Goal: Transaction & Acquisition: Purchase product/service

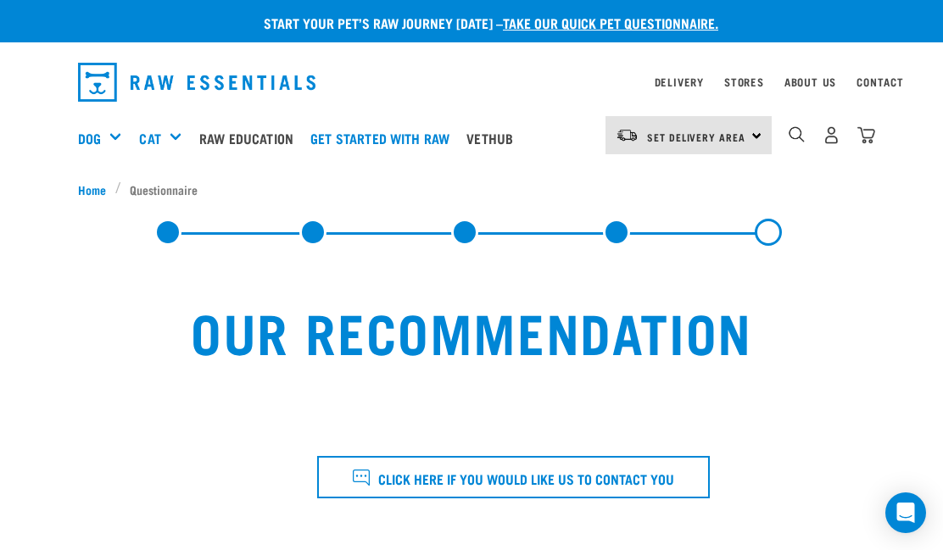
click at [758, 135] on div "Set Delivery Area North Island South Island" at bounding box center [689, 135] width 166 height 38
click at [662, 186] on link "[GEOGRAPHIC_DATA]" at bounding box center [687, 183] width 163 height 37
click at [777, 241] on link at bounding box center [768, 232] width 27 height 27
click at [430, 135] on link "Get started with Raw" at bounding box center [384, 138] width 156 height 68
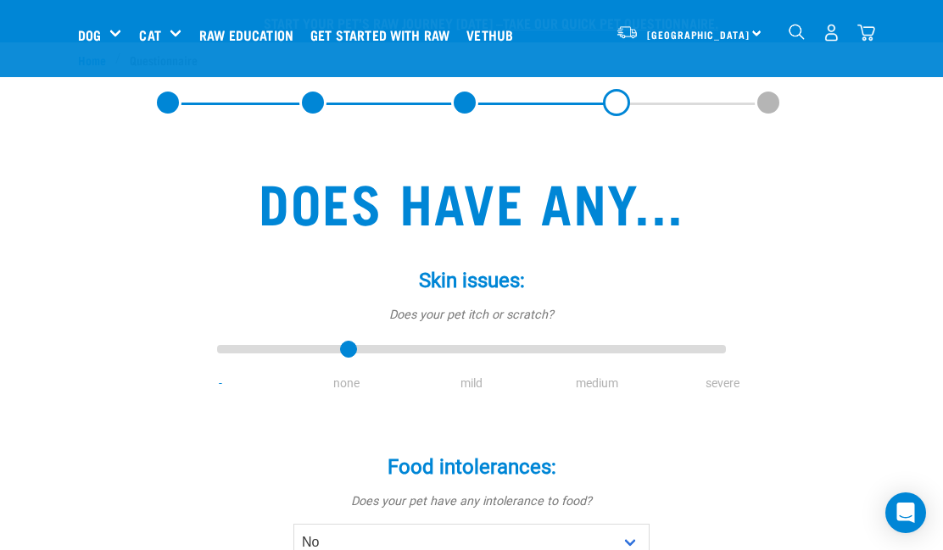
select select "no"
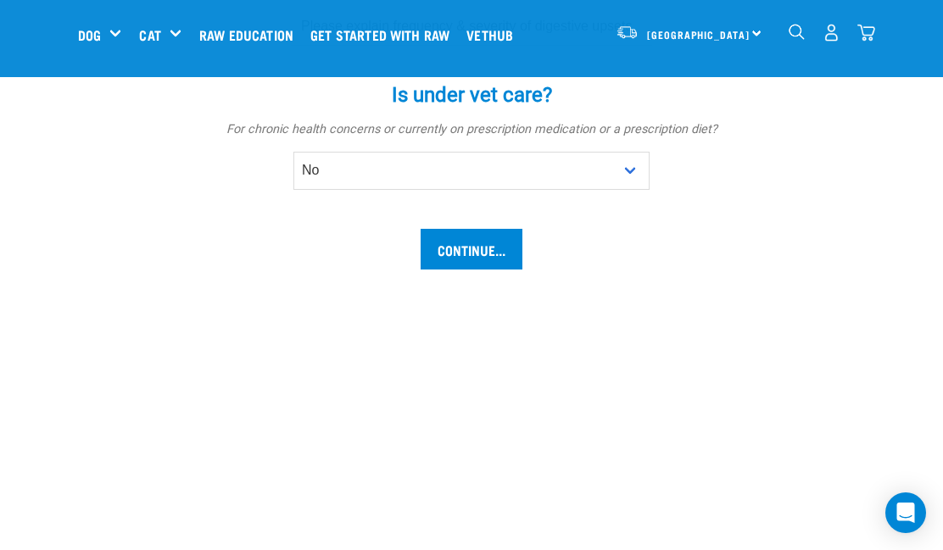
click at [453, 260] on input "Continue..." at bounding box center [472, 249] width 102 height 41
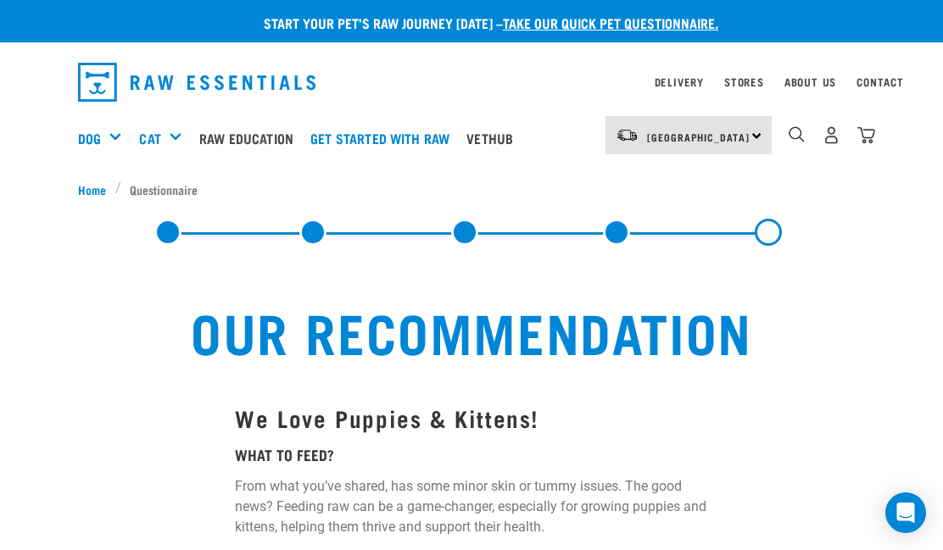
click at [400, 139] on link "Get started with Raw" at bounding box center [384, 138] width 156 height 68
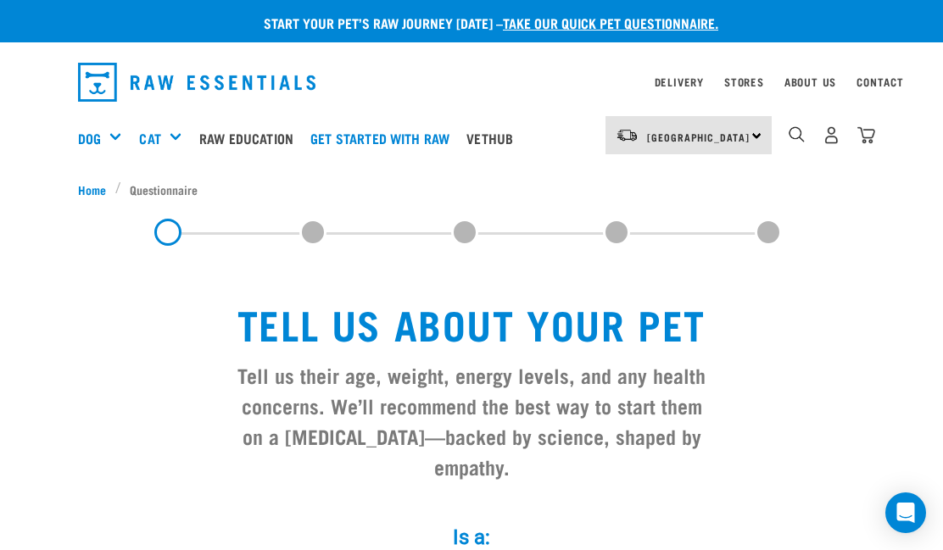
click at [0, 0] on div "Get Started Packs" at bounding box center [0, 0] width 0 height 0
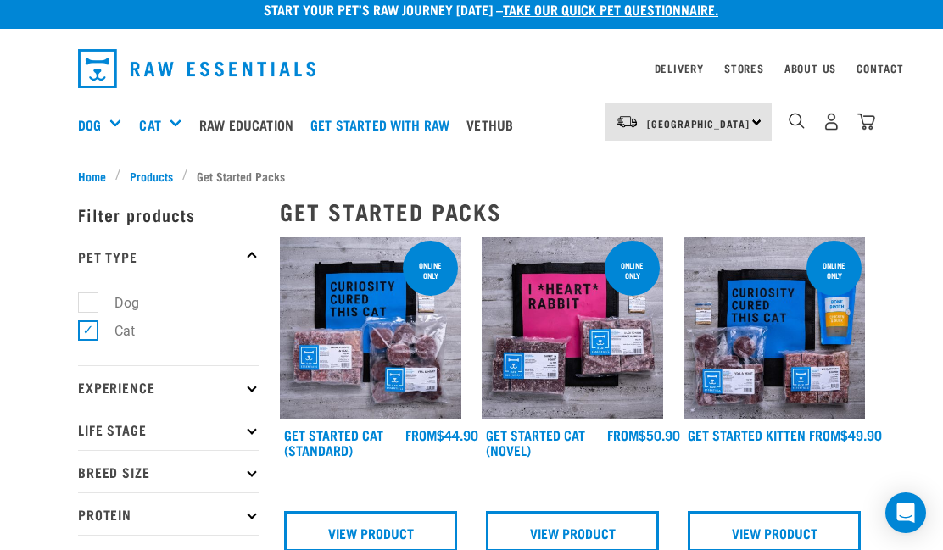
scroll to position [13, 0]
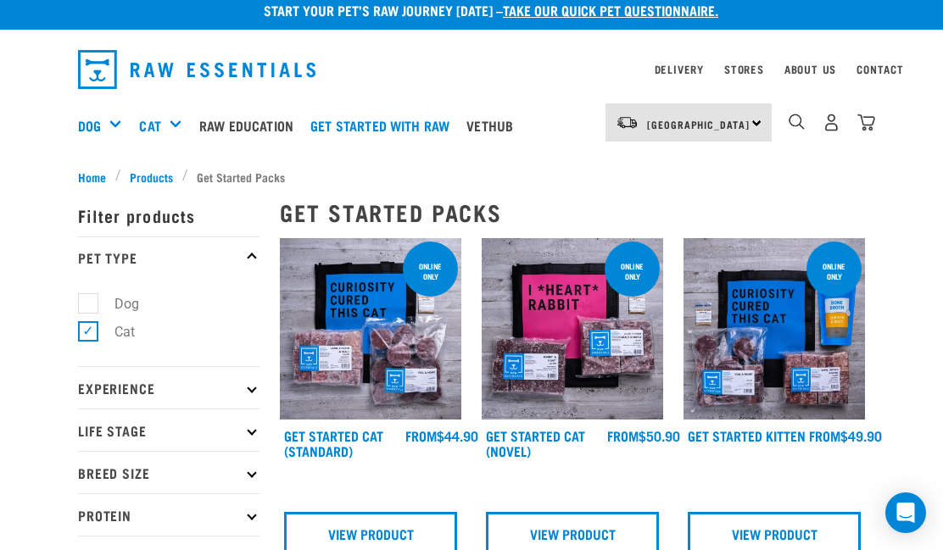
click at [776, 527] on link "View Product" at bounding box center [774, 532] width 173 height 41
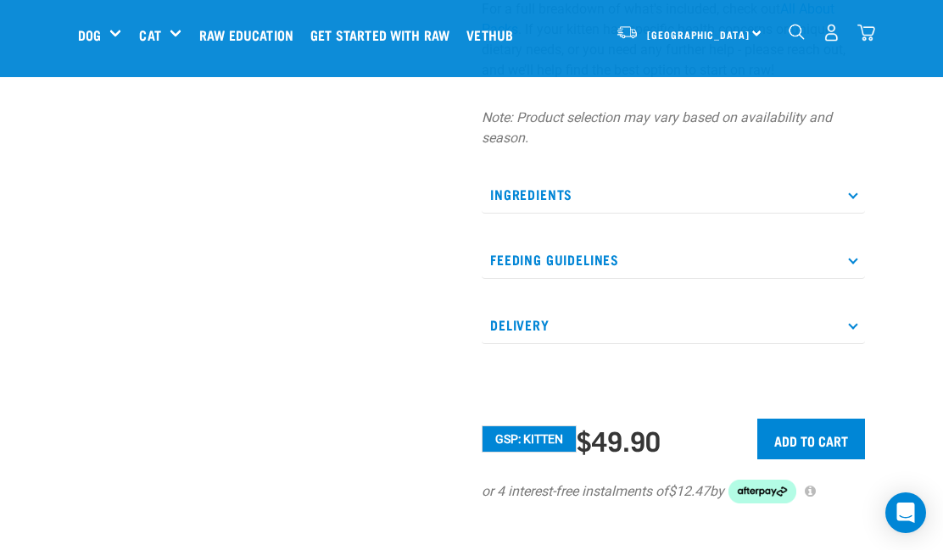
scroll to position [618, 0]
click at [863, 249] on p "Feeding Guidelines" at bounding box center [673, 259] width 383 height 38
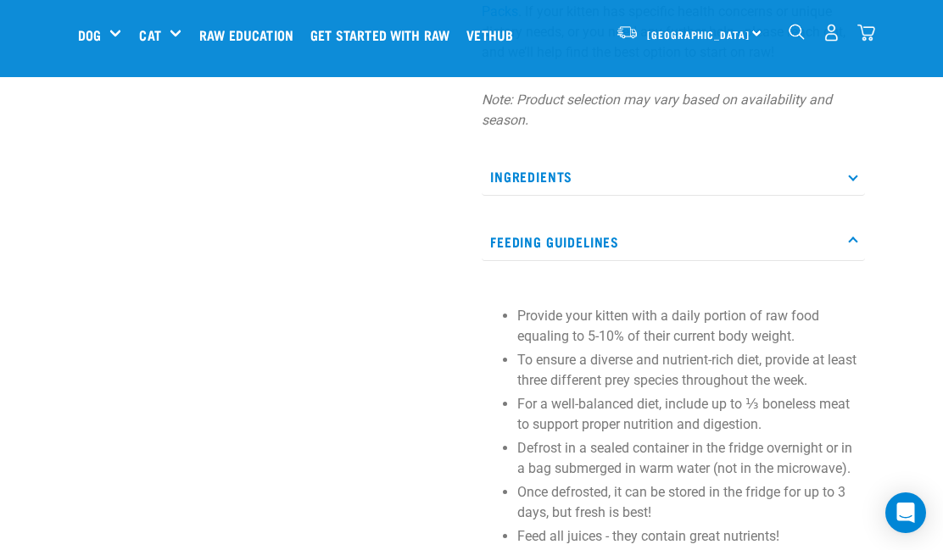
scroll to position [620, 0]
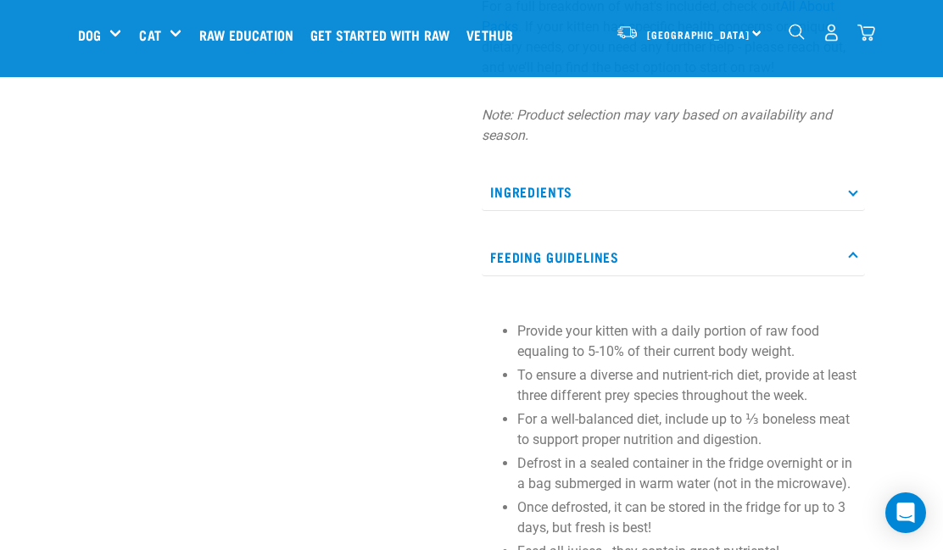
click at [851, 263] on p "Feeding Guidelines" at bounding box center [673, 257] width 383 height 38
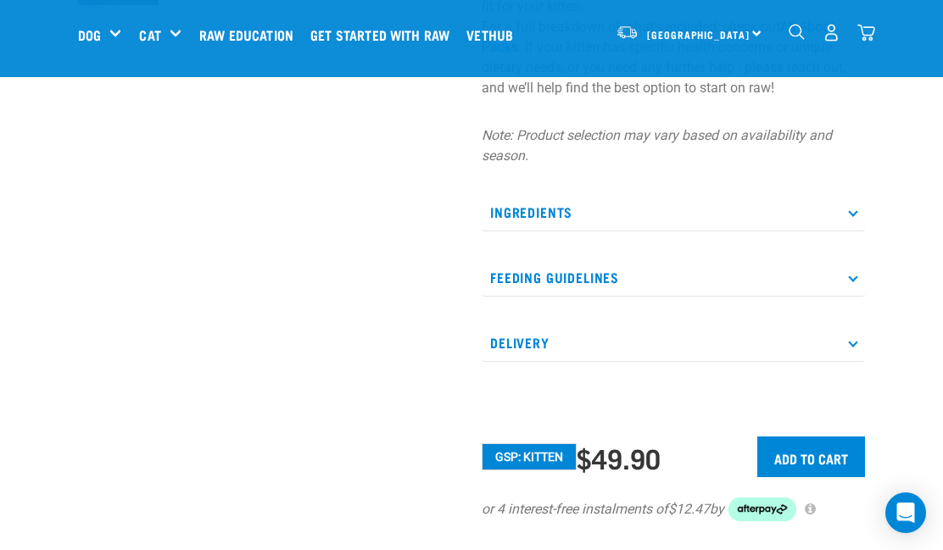
scroll to position [606, 0]
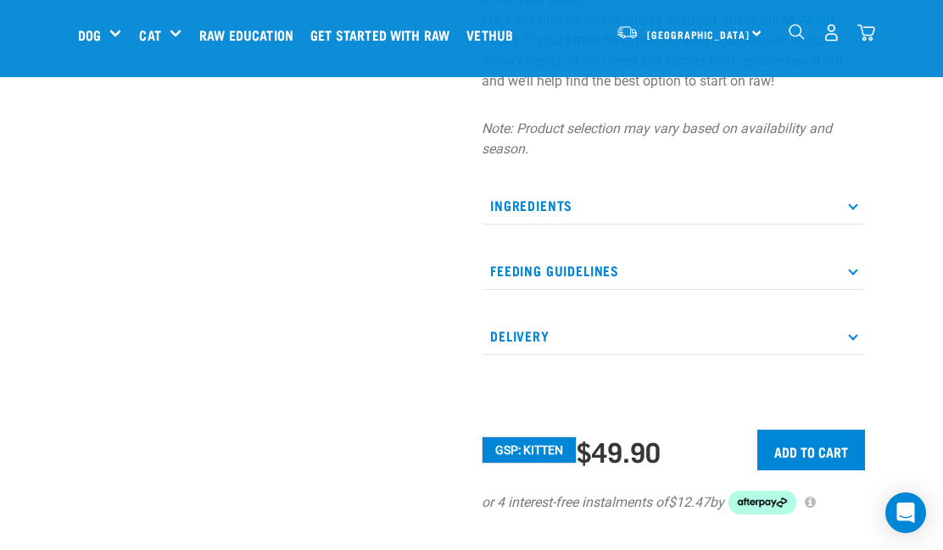
click at [815, 450] on input "Add to cart" at bounding box center [811, 450] width 108 height 41
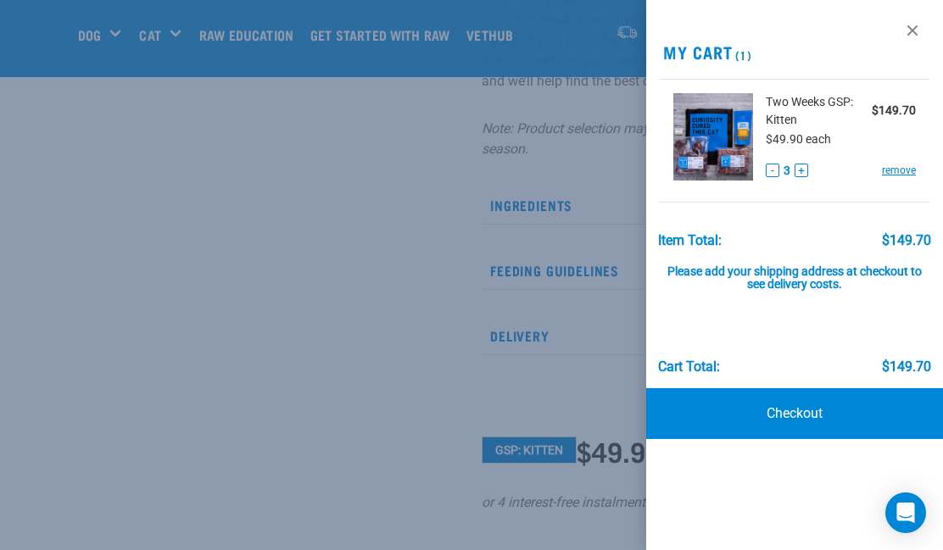
click at [775, 166] on button "-" at bounding box center [773, 171] width 14 height 14
click at [774, 166] on button "-" at bounding box center [775, 171] width 14 height 14
click at [790, 408] on link "Checkout" at bounding box center [794, 413] width 297 height 51
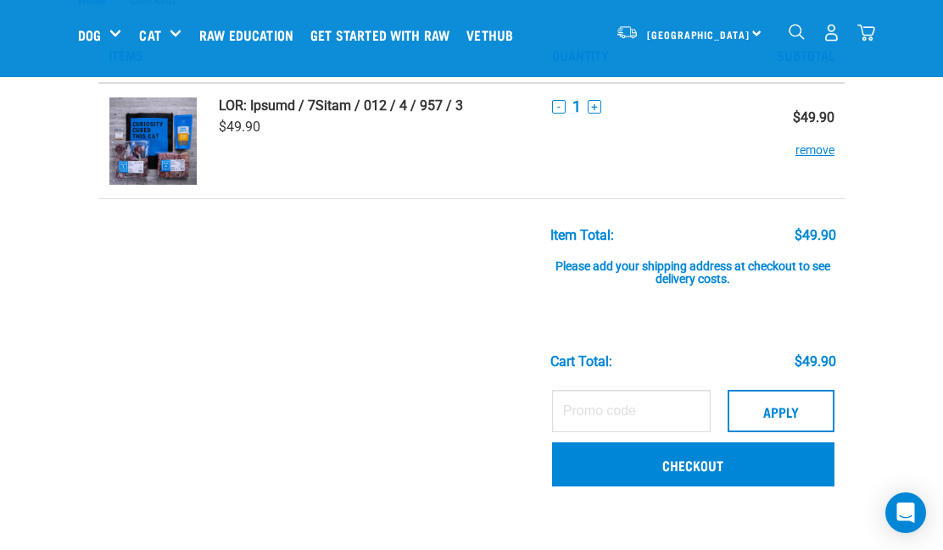
scroll to position [58, 0]
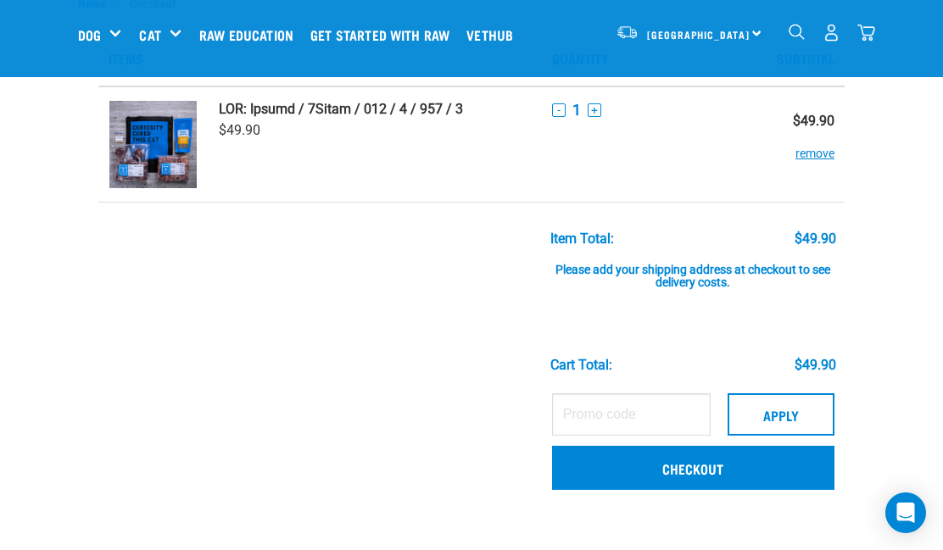
click at [707, 460] on link "Checkout" at bounding box center [693, 468] width 282 height 44
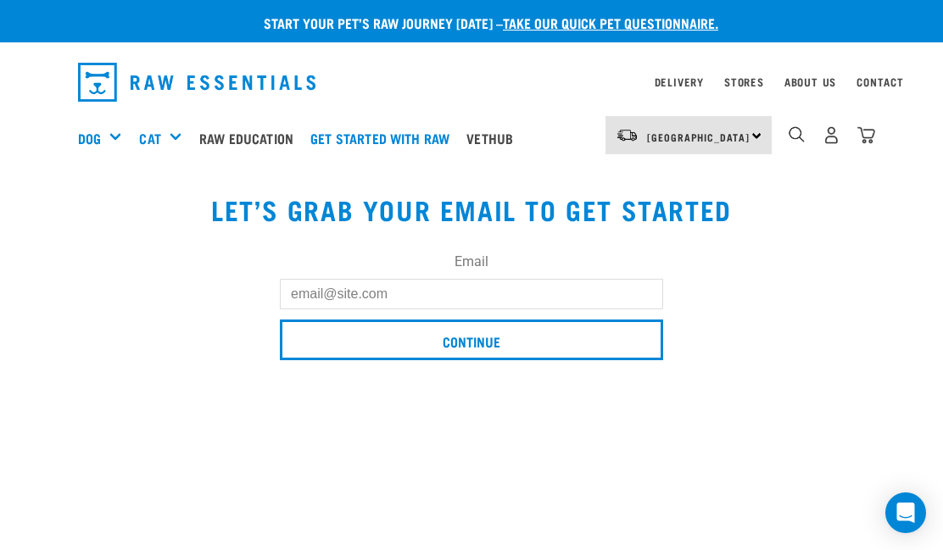
click at [475, 286] on input "Email" at bounding box center [471, 294] width 383 height 31
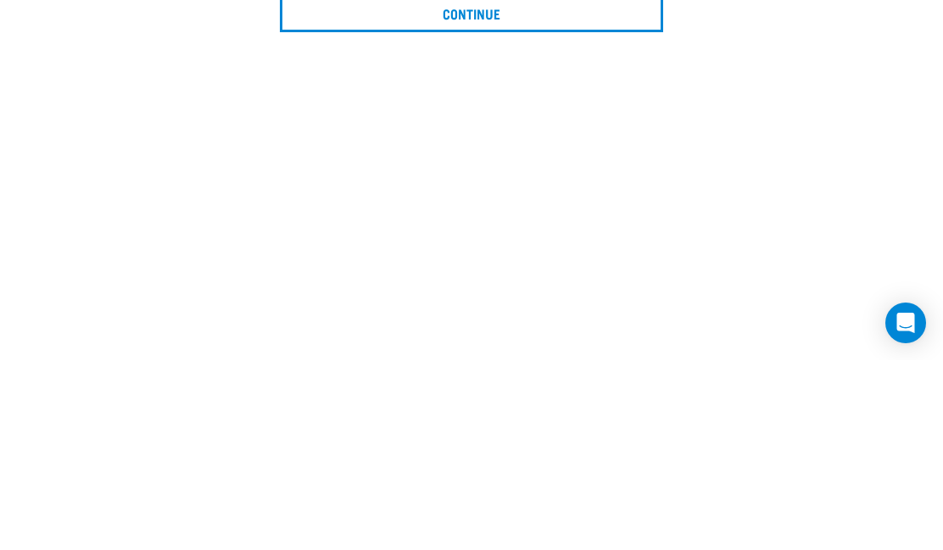
scroll to position [190, 0]
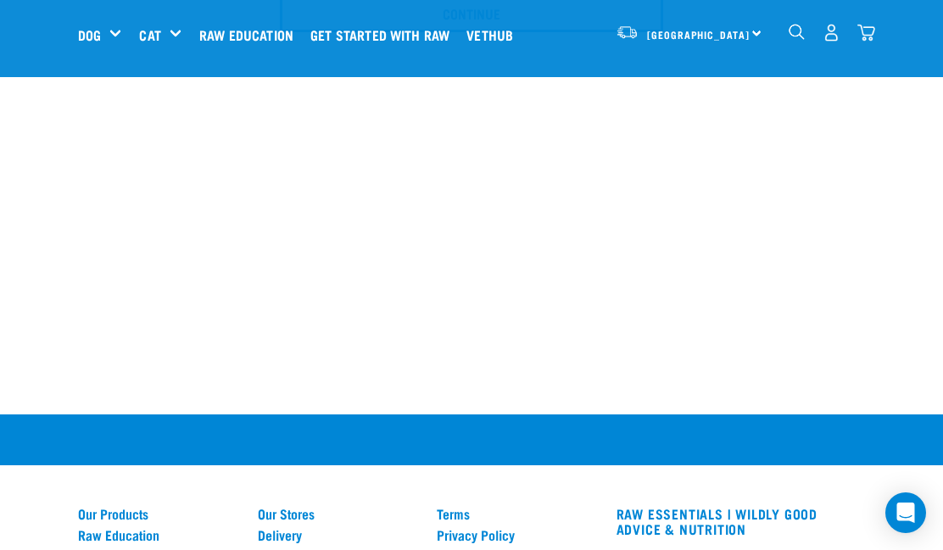
type input "sue@smithfamily.net.nz"
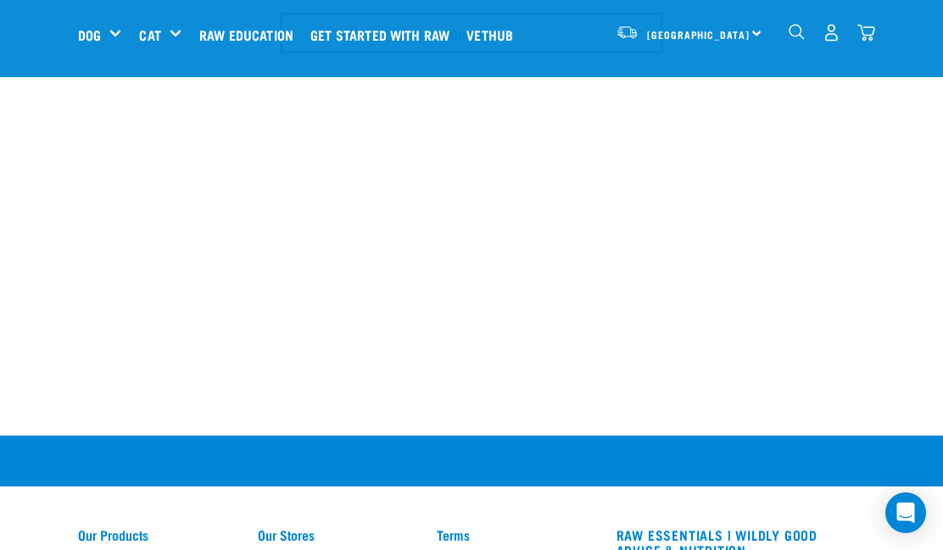
scroll to position [0, 0]
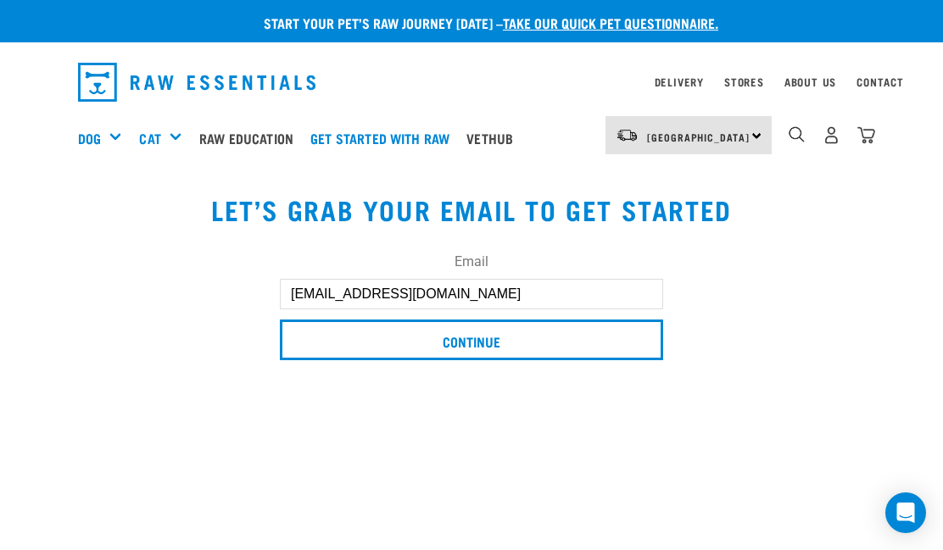
click at [478, 338] on input "Continue" at bounding box center [471, 340] width 383 height 41
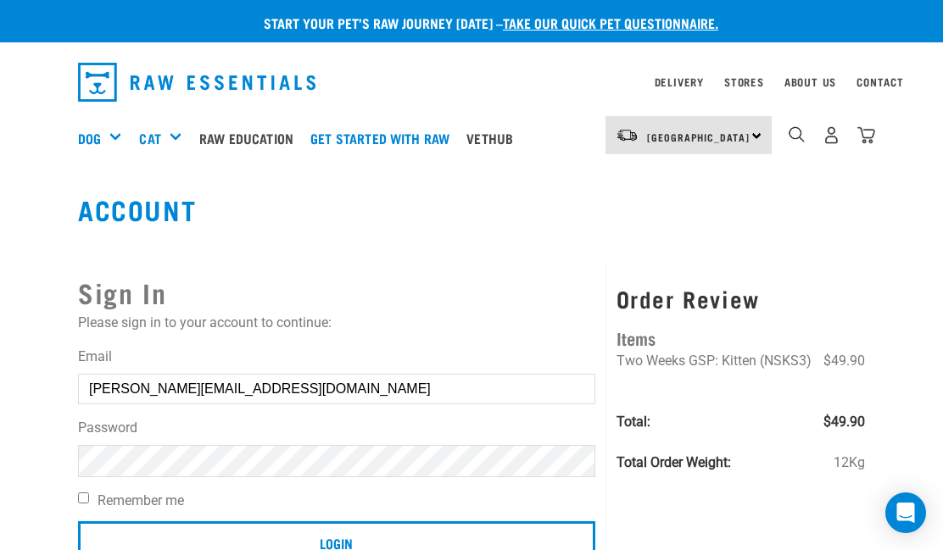
click at [833, 131] on img "dropdown navigation" at bounding box center [832, 135] width 18 height 18
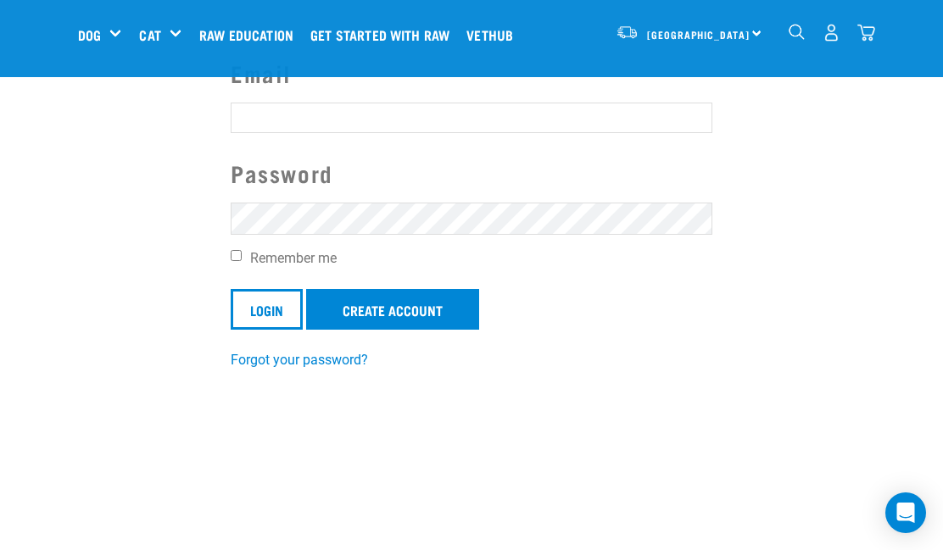
scroll to position [166, 0]
click at [415, 315] on link "Create Account" at bounding box center [392, 310] width 173 height 41
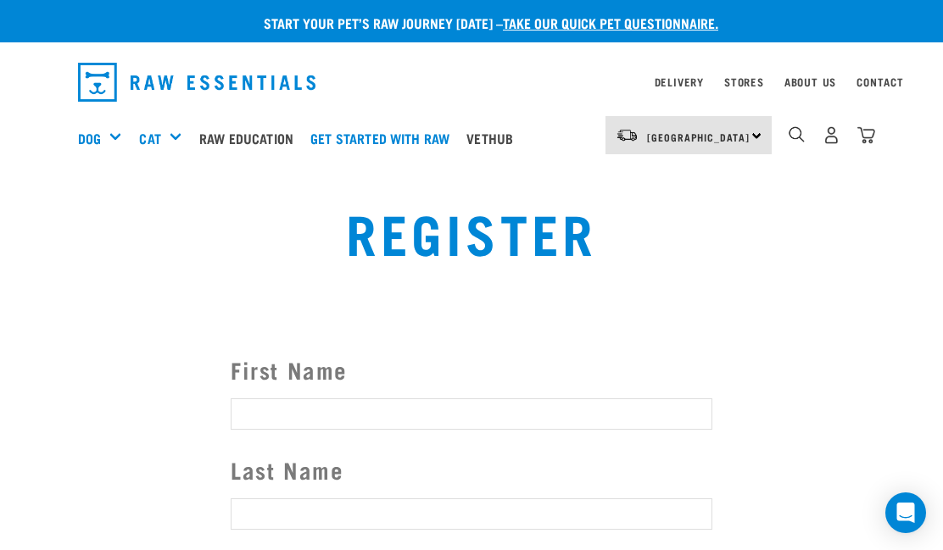
click at [560, 402] on input "First Name" at bounding box center [472, 414] width 482 height 31
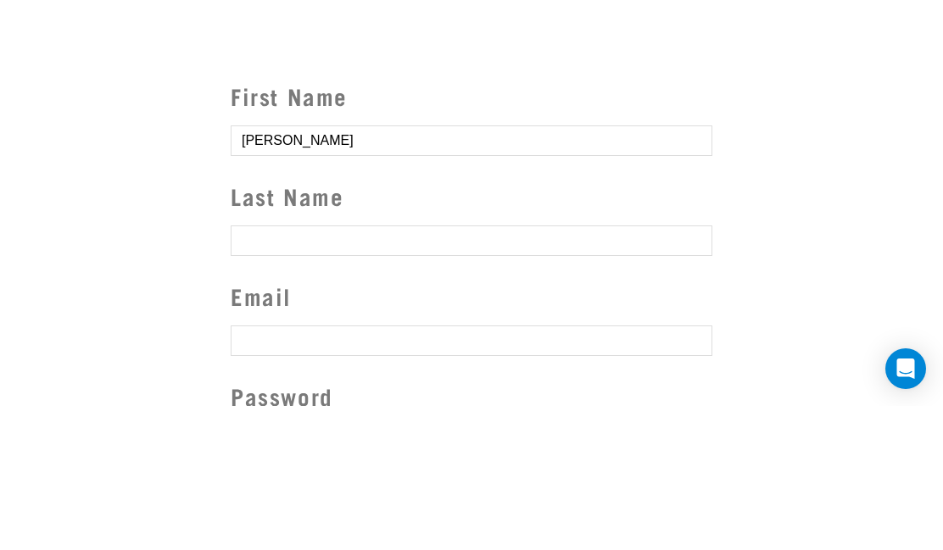
type input "Susan"
click at [281, 370] on input "Last Name" at bounding box center [472, 385] width 482 height 31
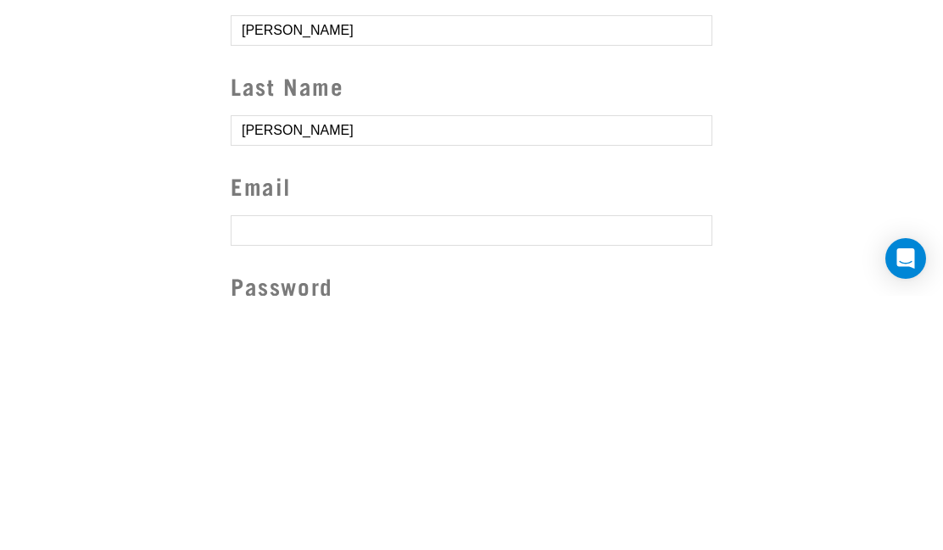
type input "Smith"
click at [287, 470] on input "text" at bounding box center [472, 485] width 482 height 31
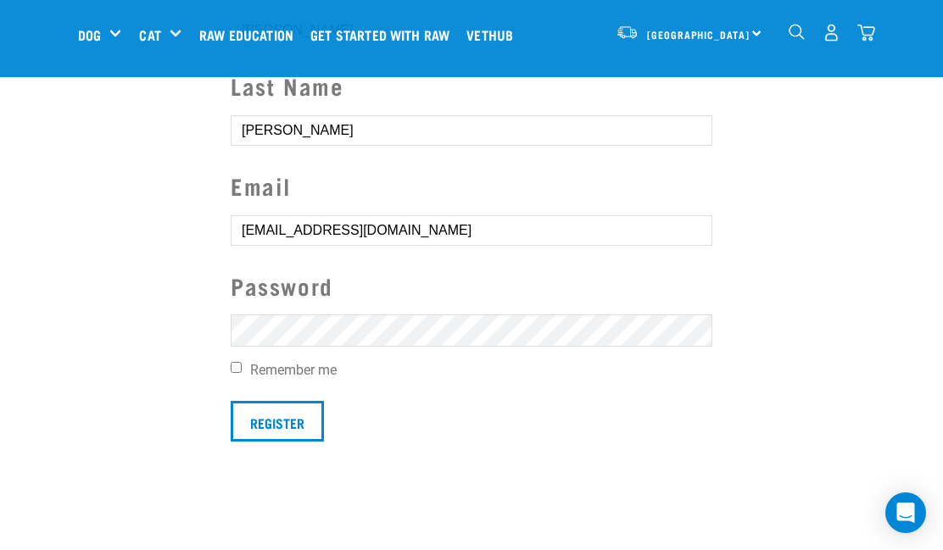
type input "[EMAIL_ADDRESS][DOMAIN_NAME]"
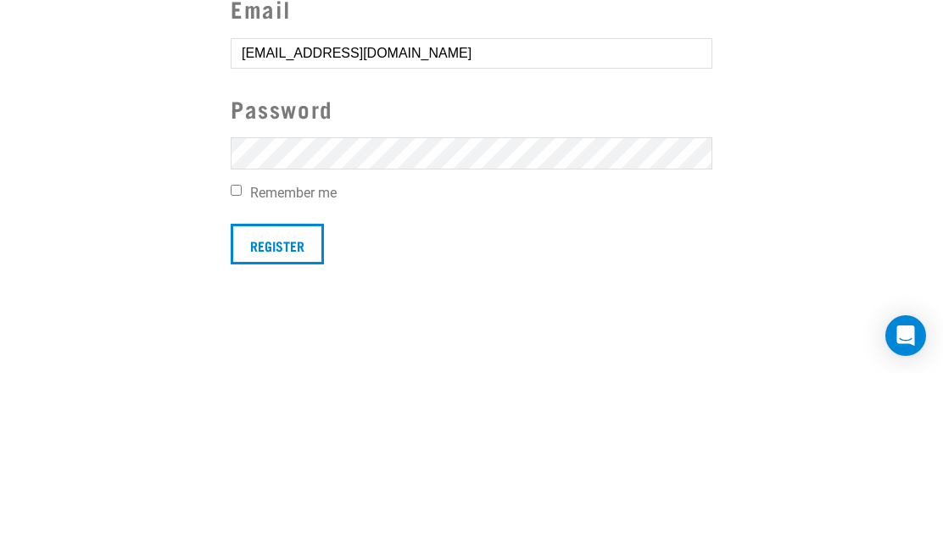
click at [289, 401] on input "Register" at bounding box center [277, 421] width 93 height 41
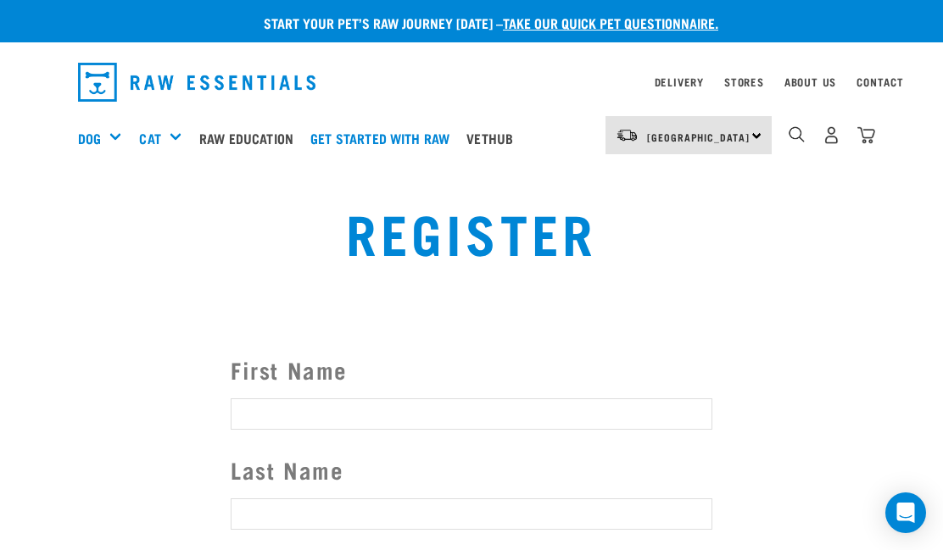
click at [45, 250] on div "Couldn’t save user." at bounding box center [0, 276] width 89 height 112
click at [32, 254] on button "delete" at bounding box center [23, 245] width 17 height 17
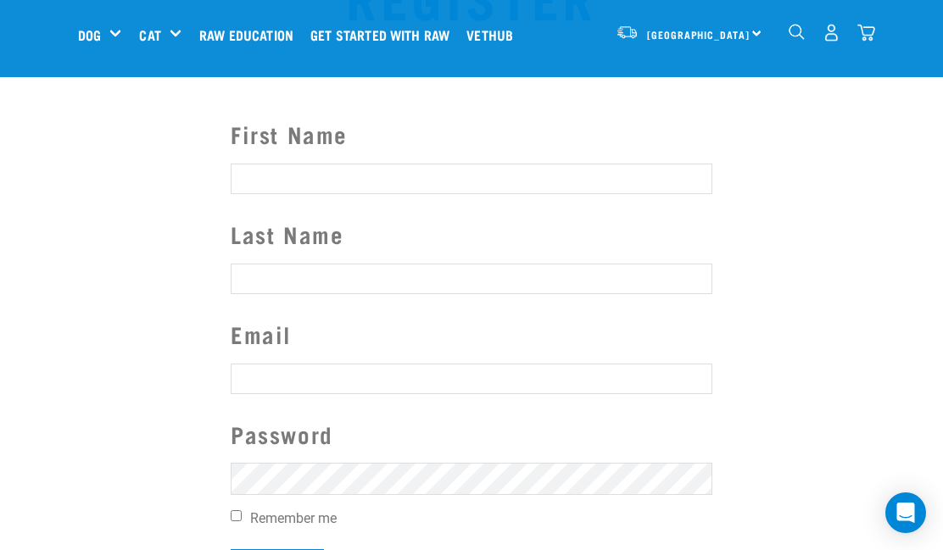
click at [433, 177] on input "First Name" at bounding box center [472, 179] width 482 height 31
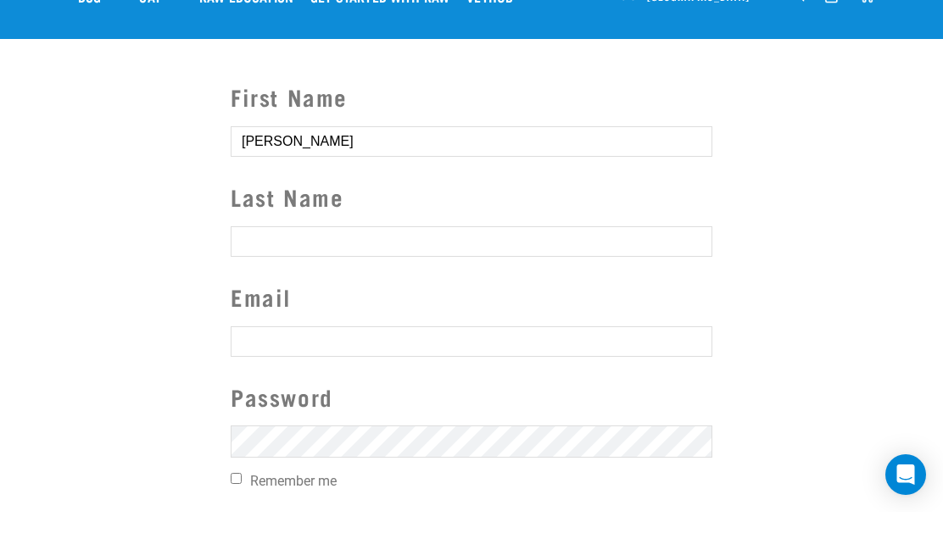
type input "Susan"
click at [287, 265] on input "Last Name" at bounding box center [472, 280] width 482 height 31
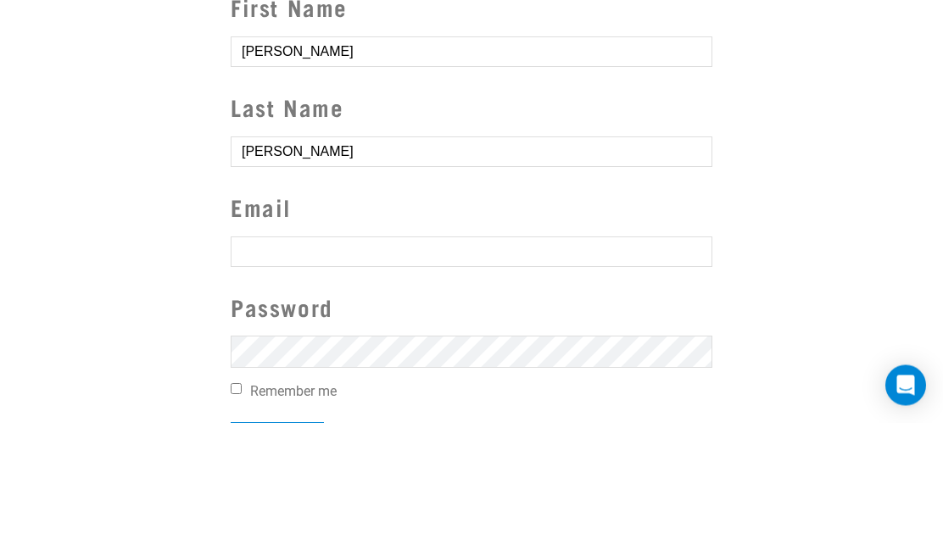
type input "Smith"
click at [299, 365] on input "text" at bounding box center [472, 380] width 482 height 31
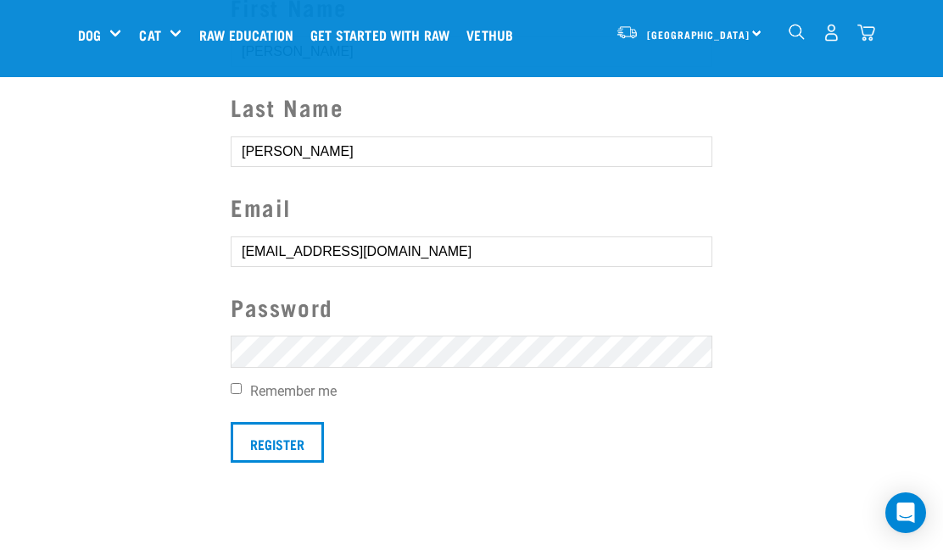
type input "[EMAIL_ADDRESS][DOMAIN_NAME]"
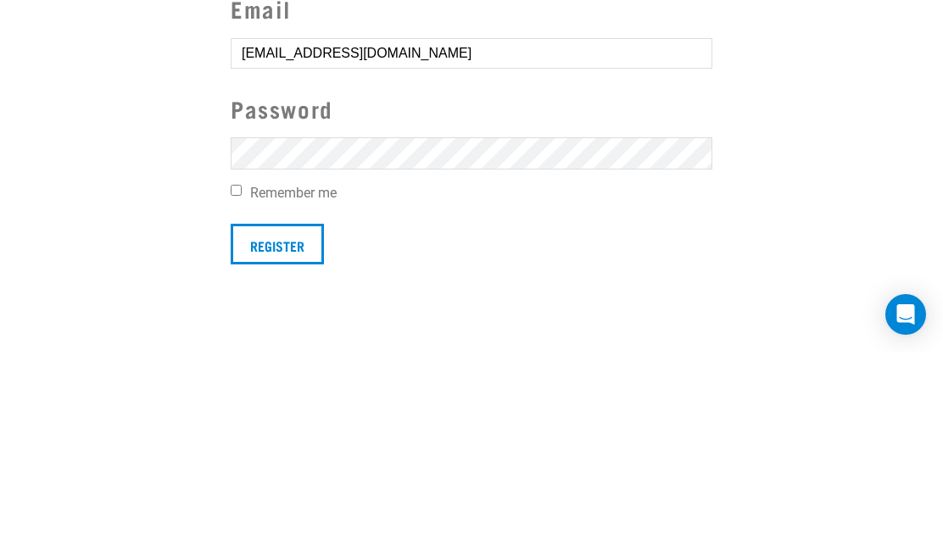
click at [294, 422] on input "Register" at bounding box center [277, 442] width 93 height 41
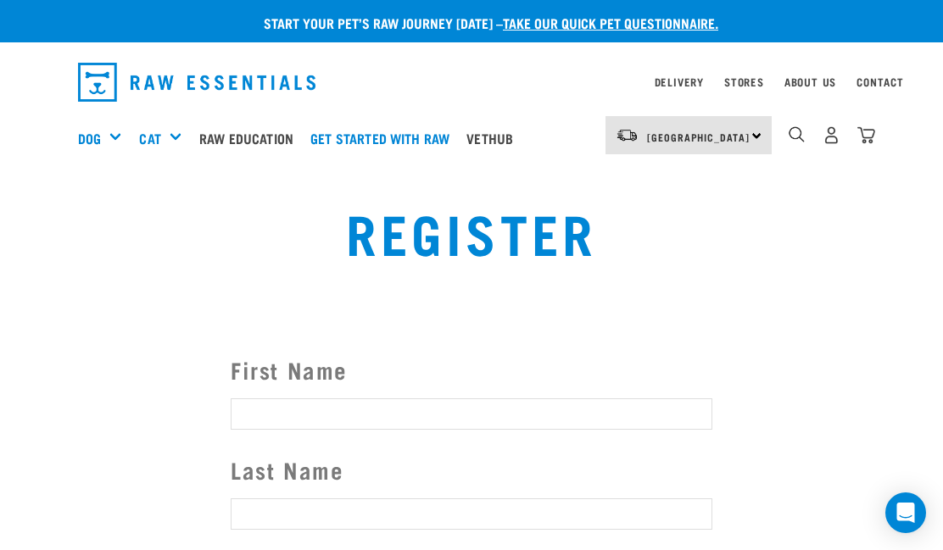
click at [32, 254] on button "delete" at bounding box center [23, 245] width 17 height 17
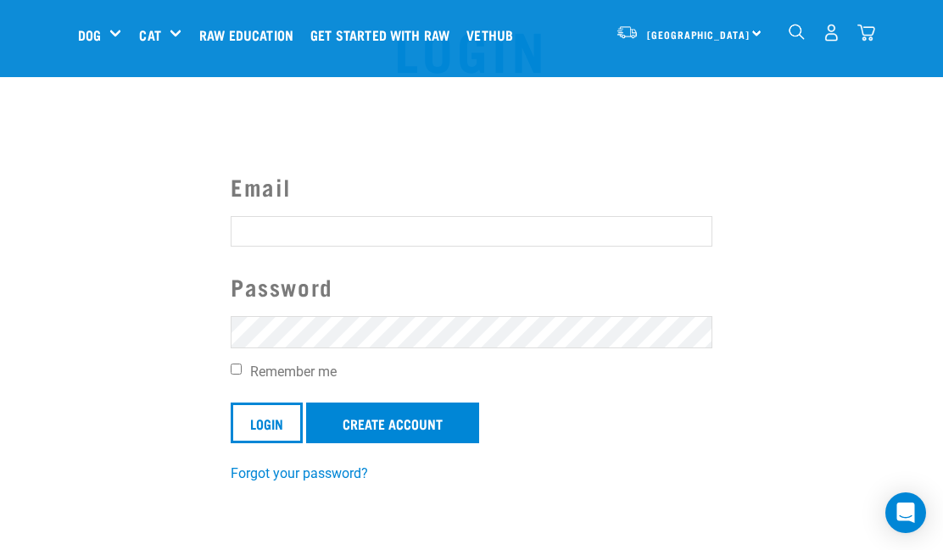
scroll to position [54, 0]
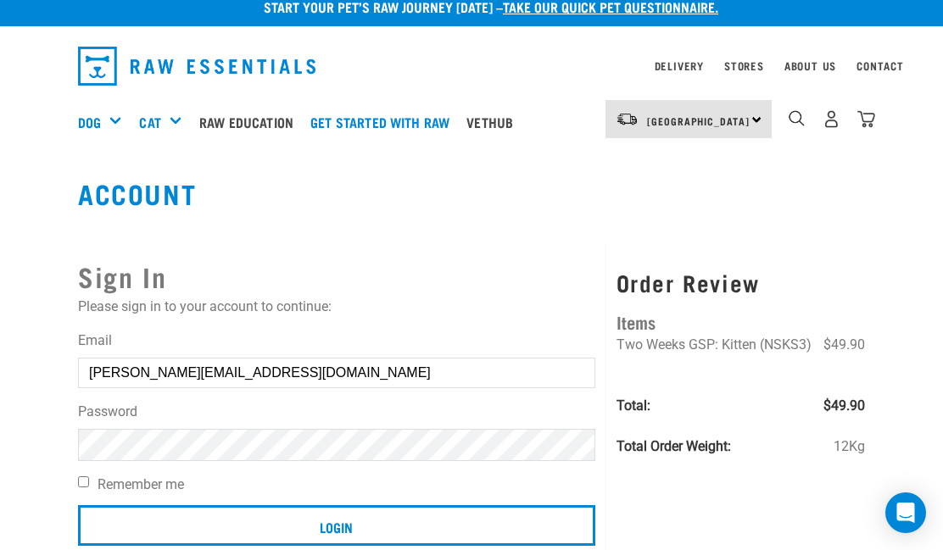
scroll to position [15, 0]
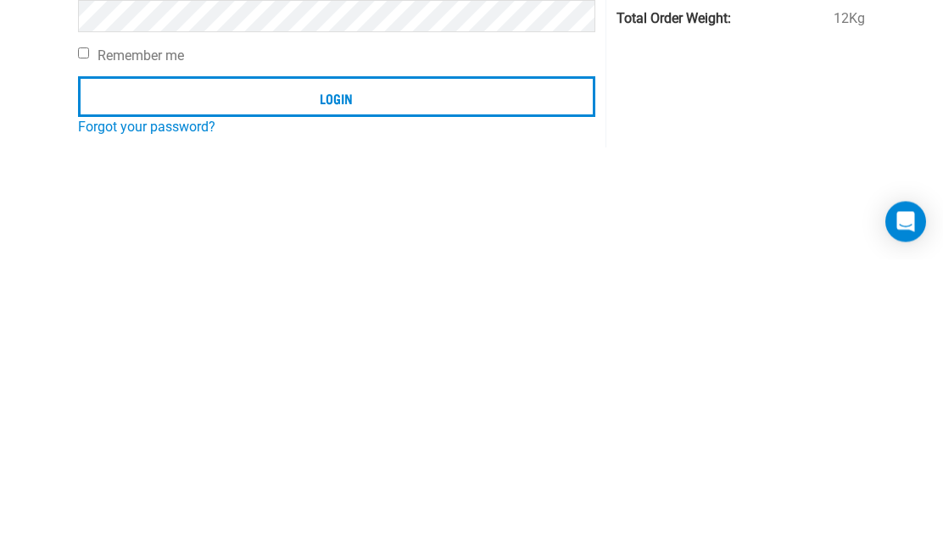
click at [336, 368] on input "Login" at bounding box center [336, 388] width 517 height 41
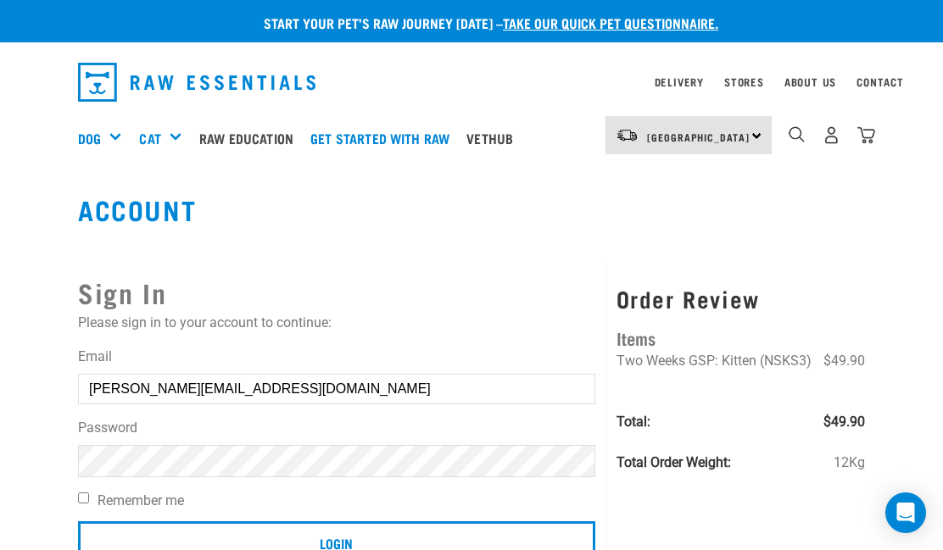
click at [39, 243] on button "delete" at bounding box center [30, 234] width 17 height 17
click at [572, 264] on div "Sign In Please sign in to your account to continue: Email Sue@smithfamily.net.n…" at bounding box center [337, 427] width 539 height 331
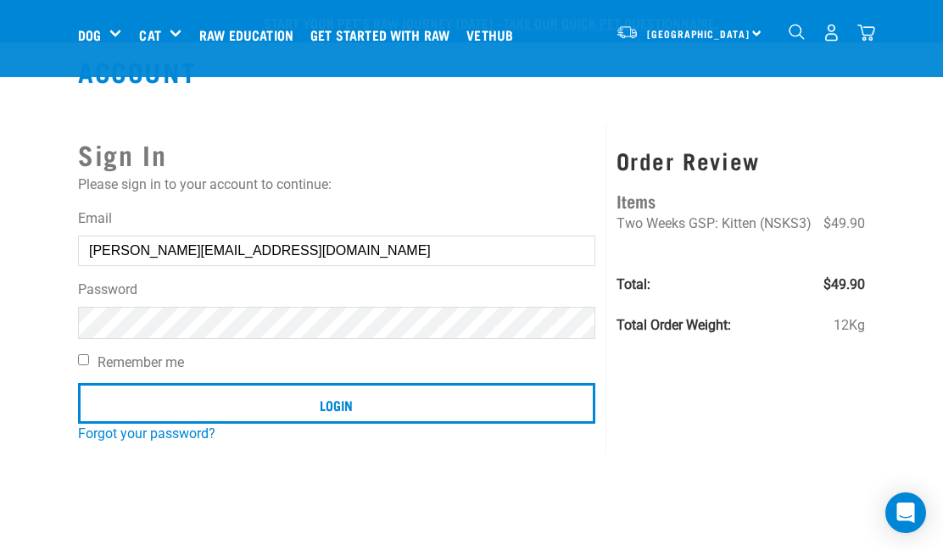
scroll to position [17, 0]
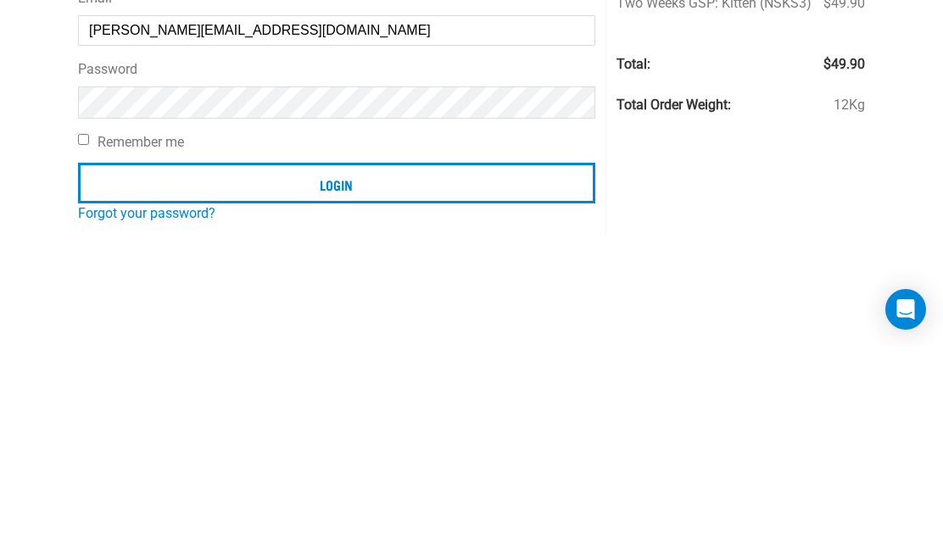
click at [336, 366] on input "Login" at bounding box center [336, 386] width 517 height 41
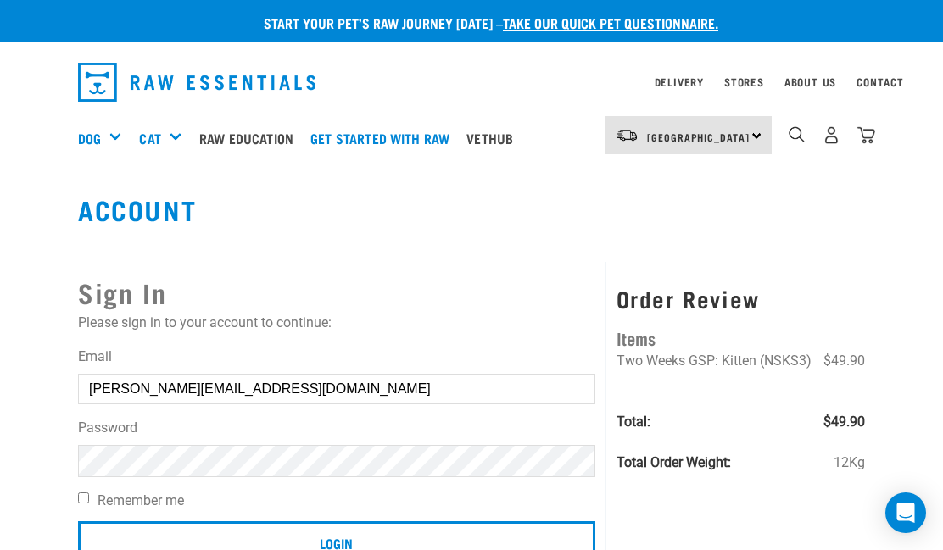
click at [39, 243] on button "delete" at bounding box center [30, 234] width 17 height 17
click at [564, 272] on h2 "Sign In" at bounding box center [336, 292] width 517 height 41
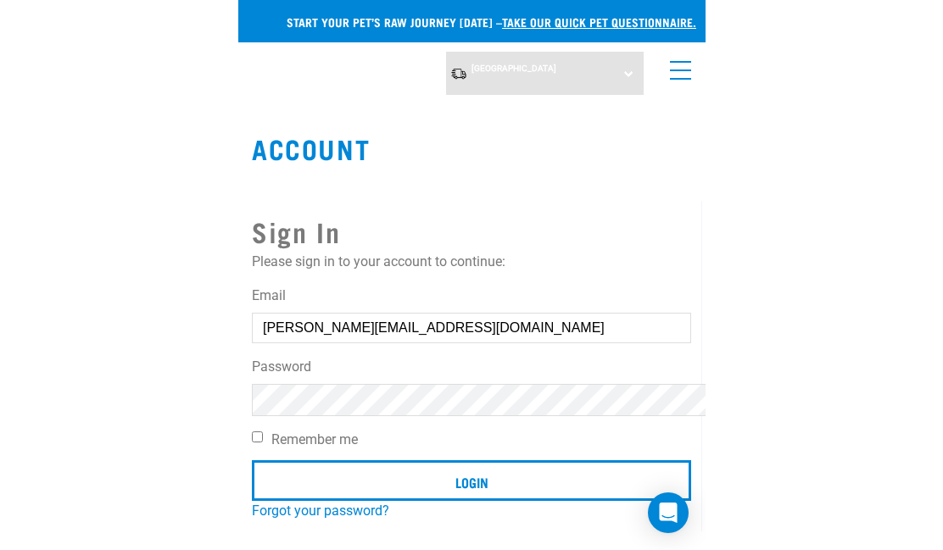
scroll to position [78, 0]
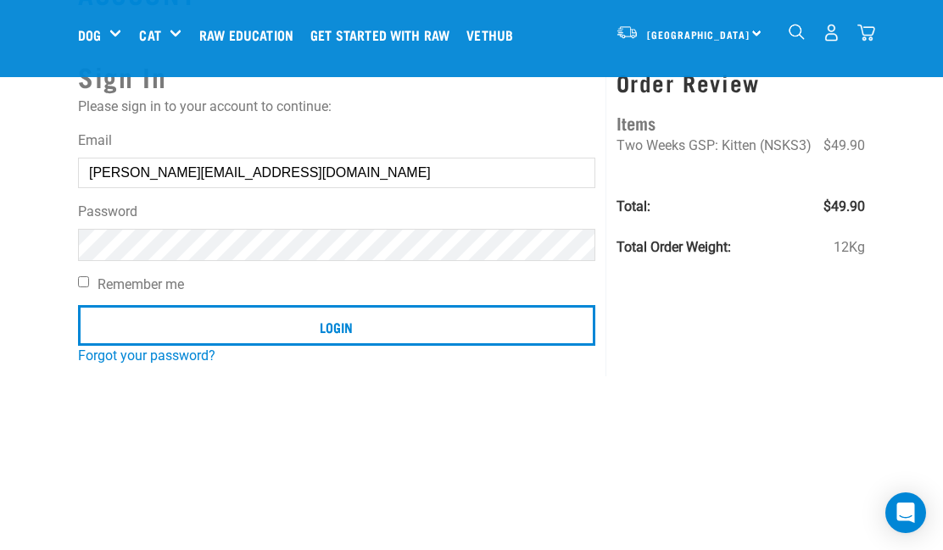
click at [836, 27] on img "dropdown navigation" at bounding box center [832, 33] width 18 height 18
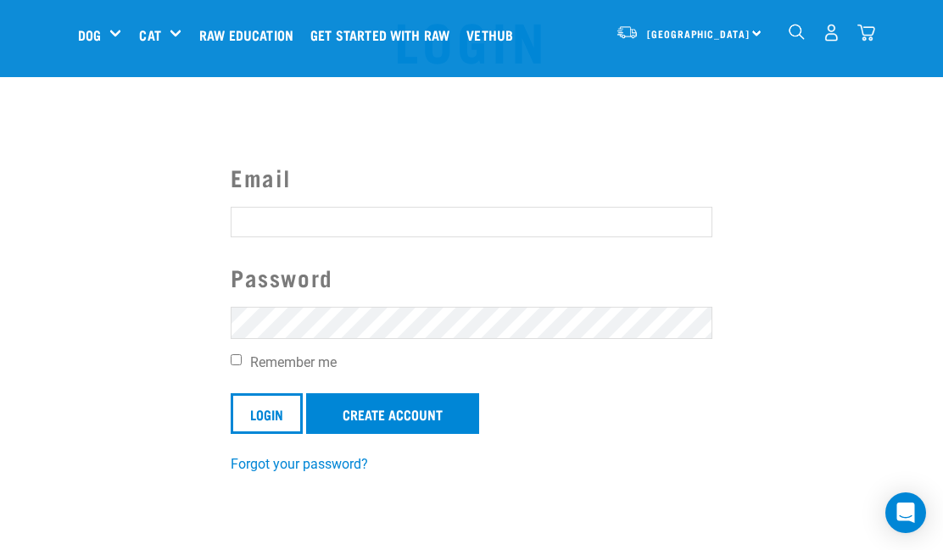
scroll to position [62, 0]
click at [326, 219] on input "Email" at bounding box center [472, 223] width 482 height 31
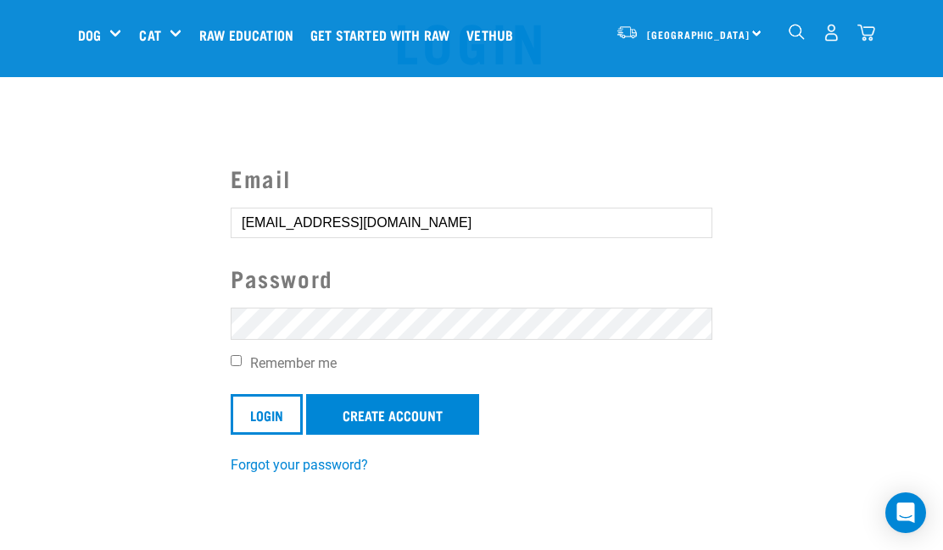
type input "sue@smithfamily.net.nz"
click at [332, 472] on link "Forgot your password?" at bounding box center [299, 465] width 137 height 16
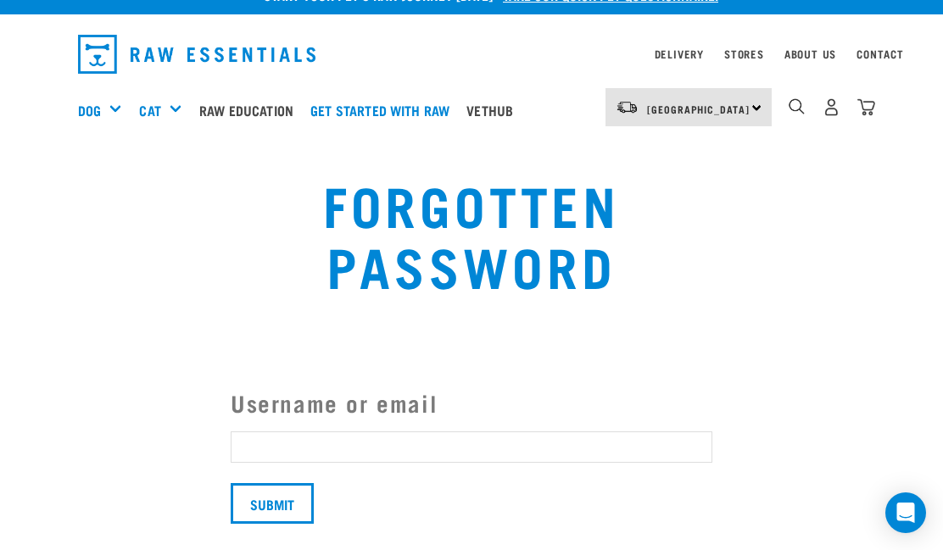
scroll to position [29, 0]
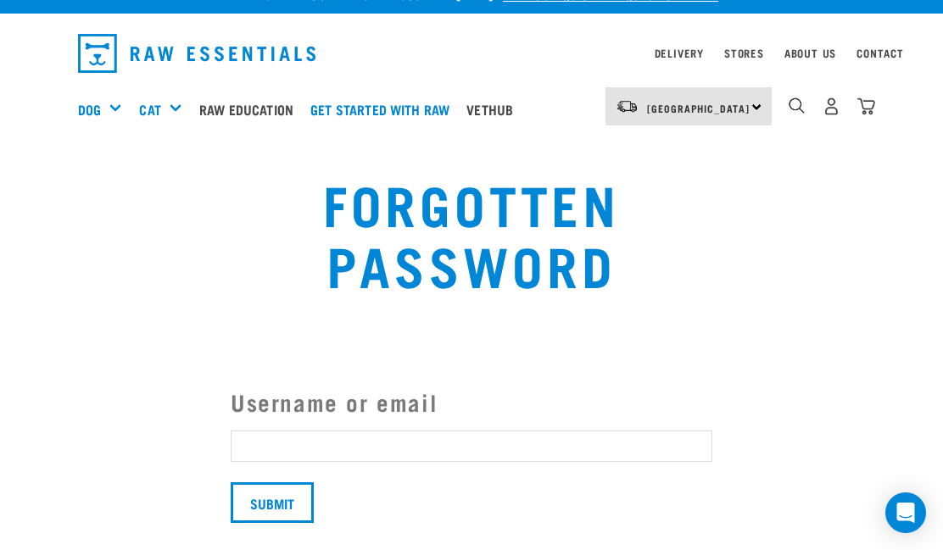
click at [410, 451] on input "Username or email" at bounding box center [472, 446] width 482 height 31
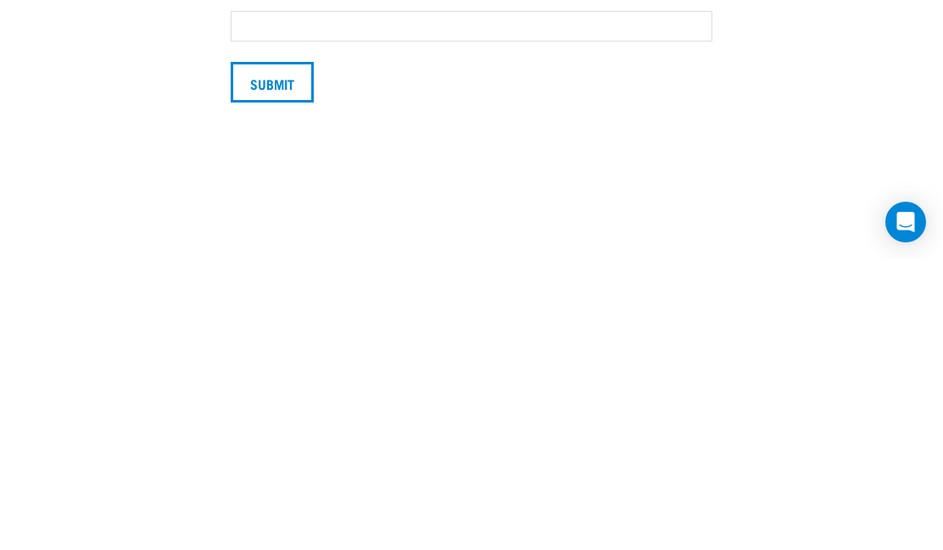
scroll to position [320, 0]
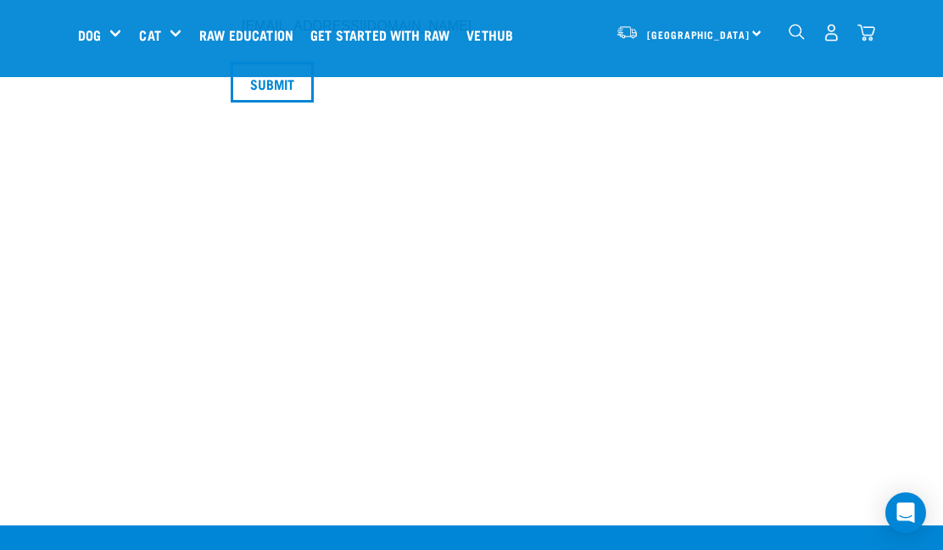
type input "[EMAIL_ADDRESS][DOMAIN_NAME]"
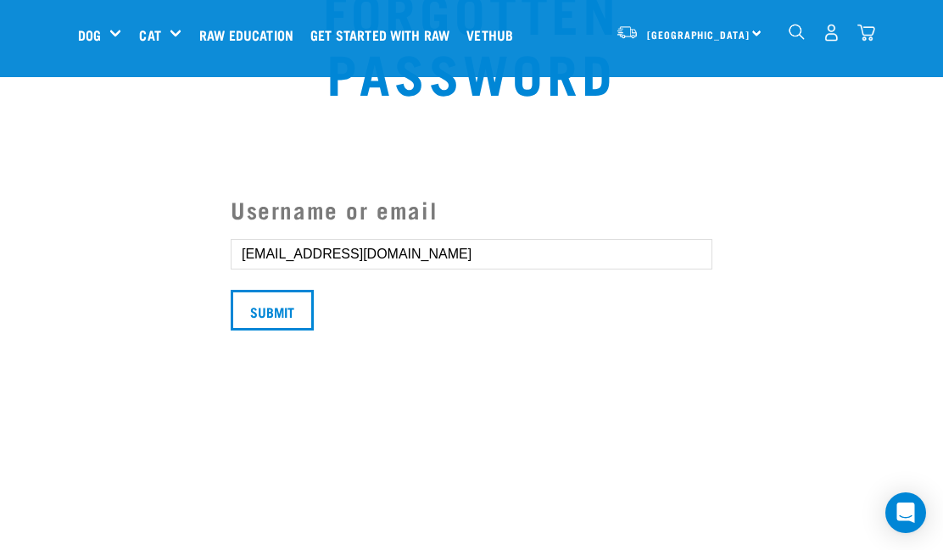
scroll to position [89, 0]
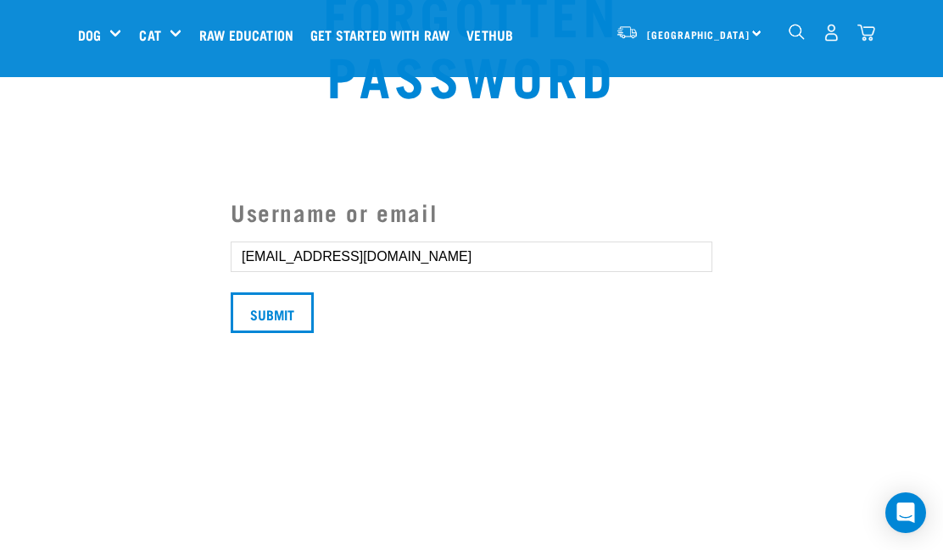
click at [279, 315] on input "Submit" at bounding box center [272, 313] width 83 height 41
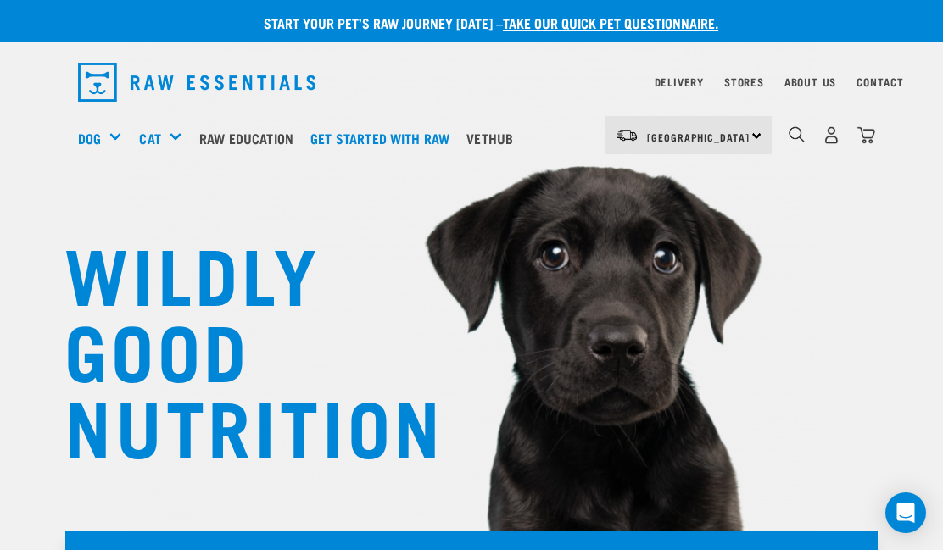
click at [838, 128] on img "dropdown navigation" at bounding box center [832, 135] width 18 height 18
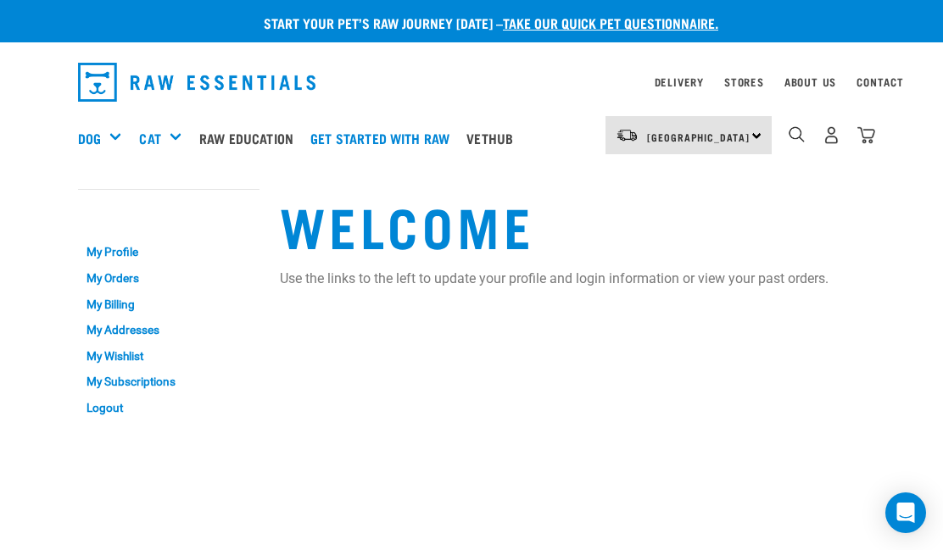
click at [0, 0] on div "Get Started Packs" at bounding box center [0, 0] width 0 height 0
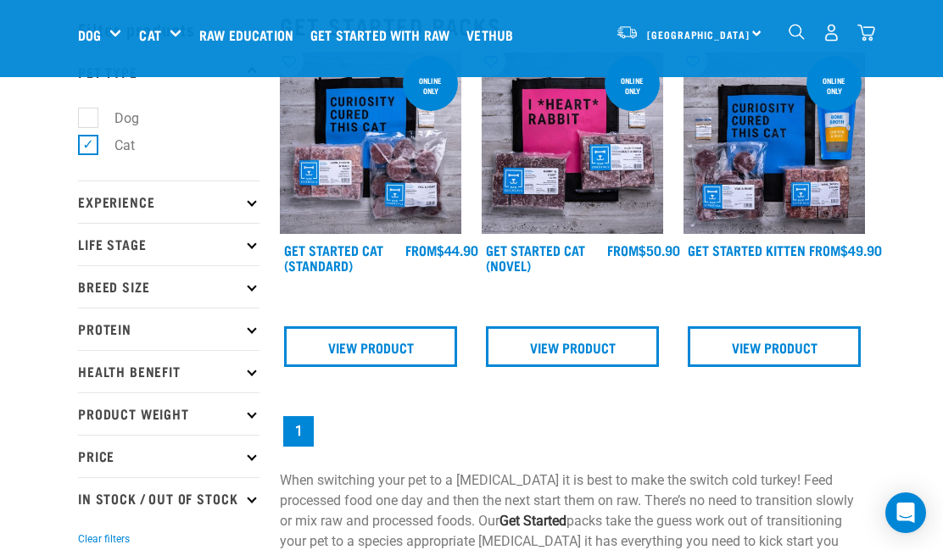
scroll to position [69, 0]
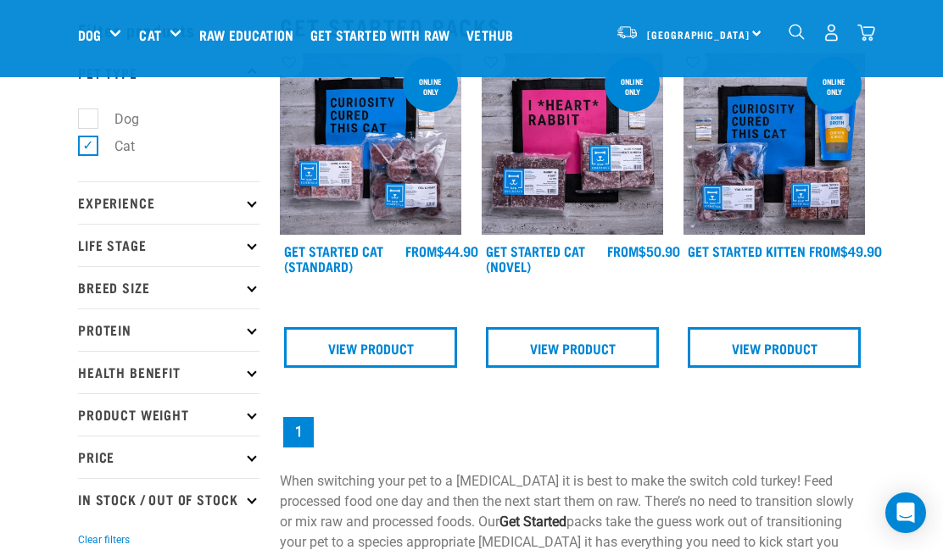
click at [777, 350] on link "View Product" at bounding box center [774, 347] width 173 height 41
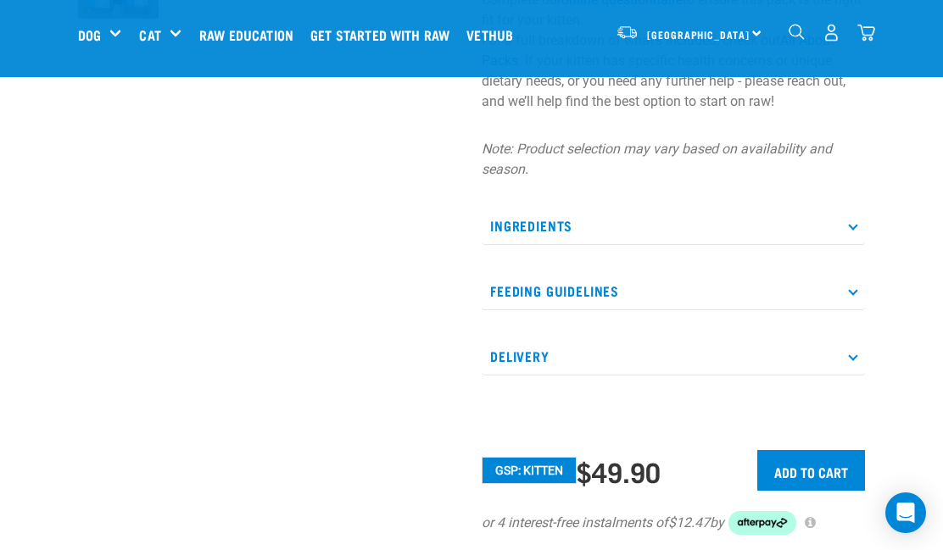
scroll to position [590, 0]
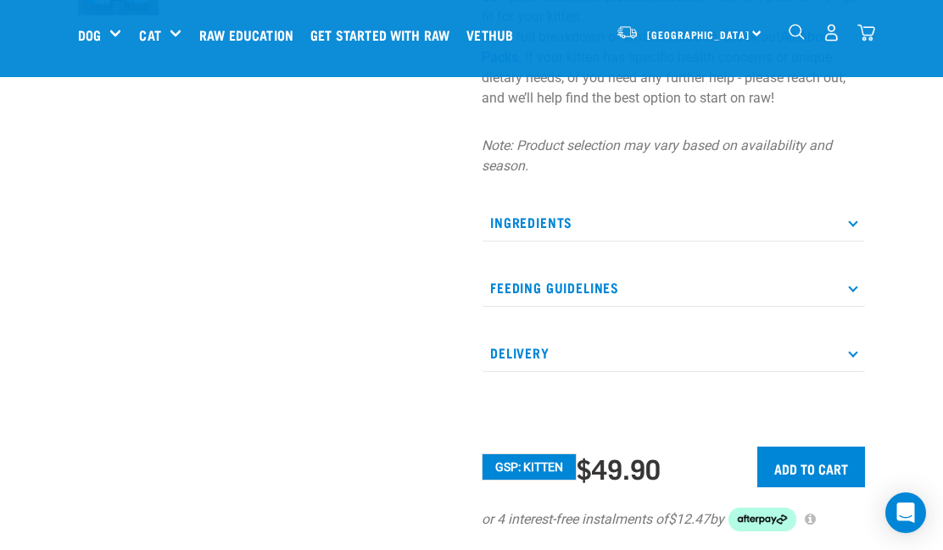
click at [815, 463] on input "Add to cart" at bounding box center [811, 467] width 108 height 41
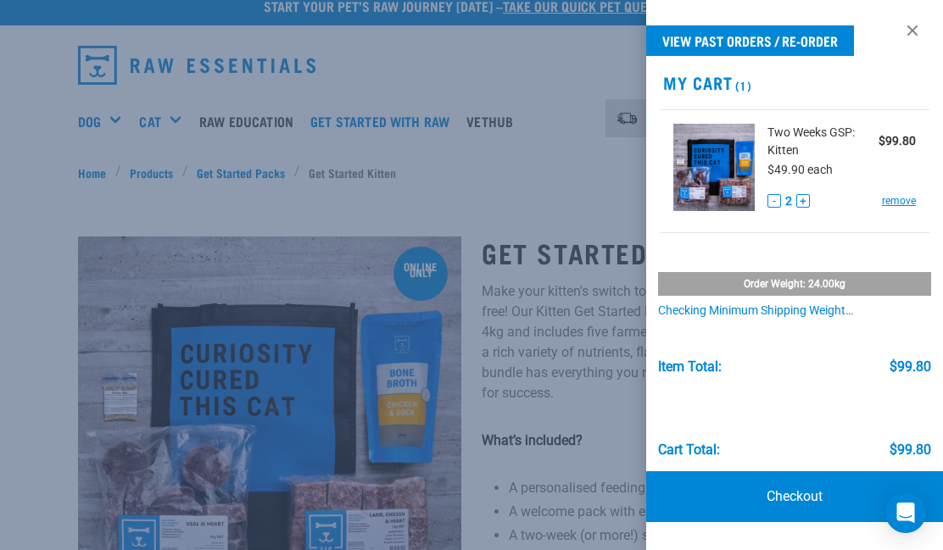
scroll to position [14, 0]
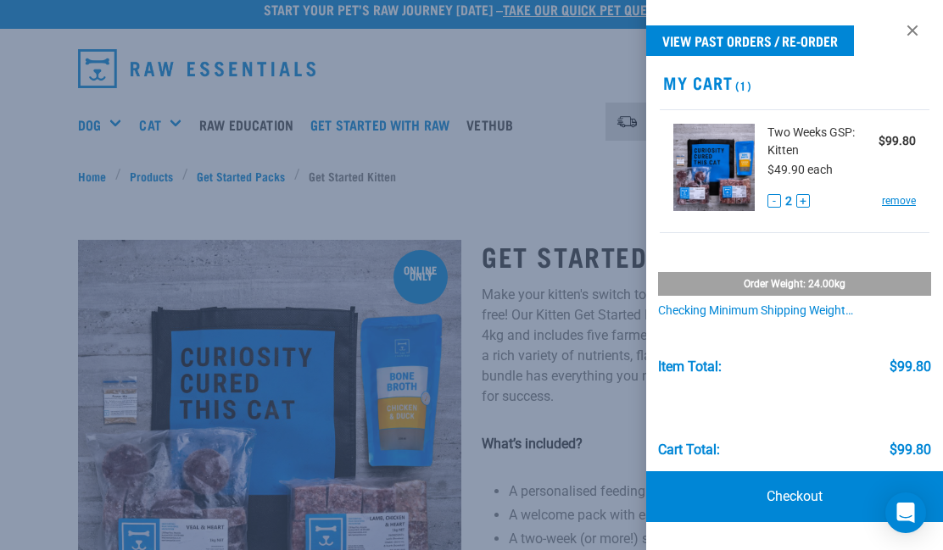
click at [777, 198] on button "-" at bounding box center [775, 201] width 14 height 14
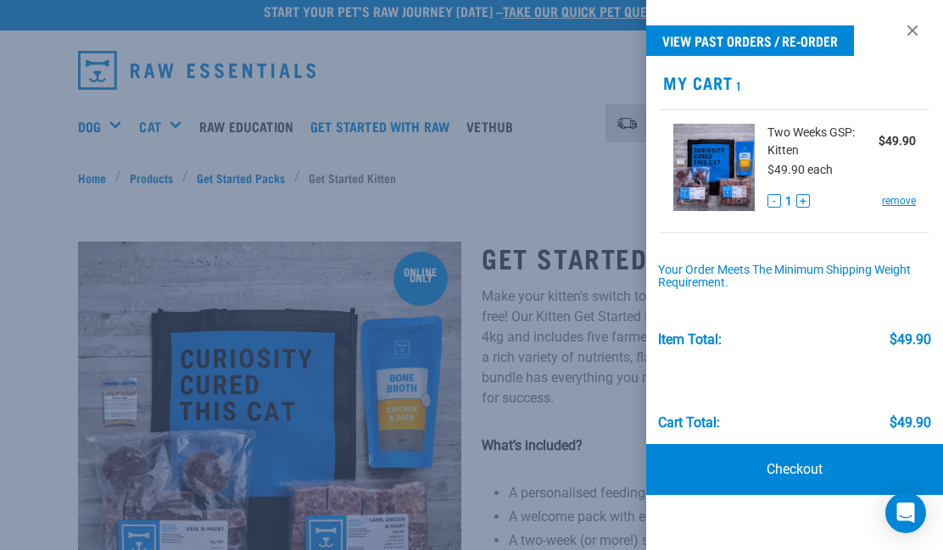
scroll to position [11, 0]
click at [804, 467] on link "Checkout" at bounding box center [794, 469] width 297 height 51
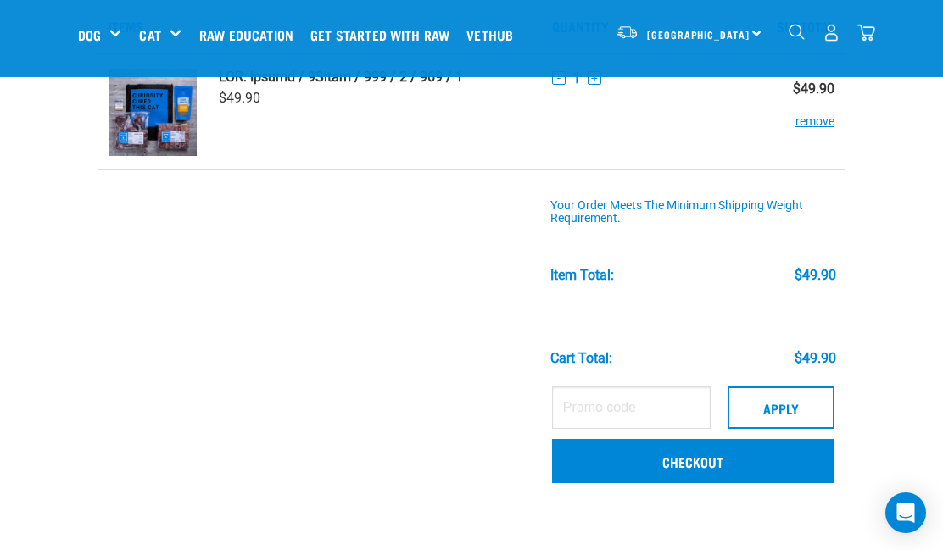
scroll to position [92, 0]
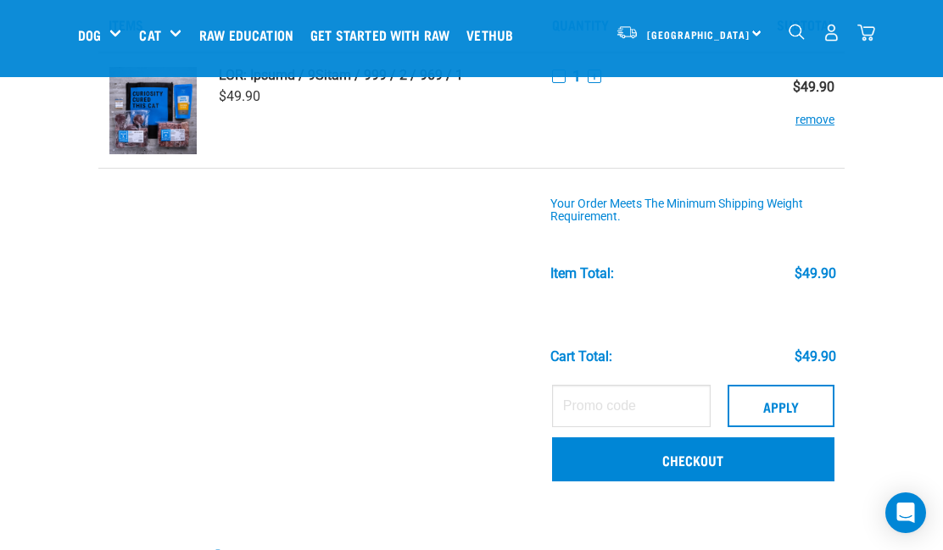
click at [697, 456] on link "Checkout" at bounding box center [693, 460] width 282 height 44
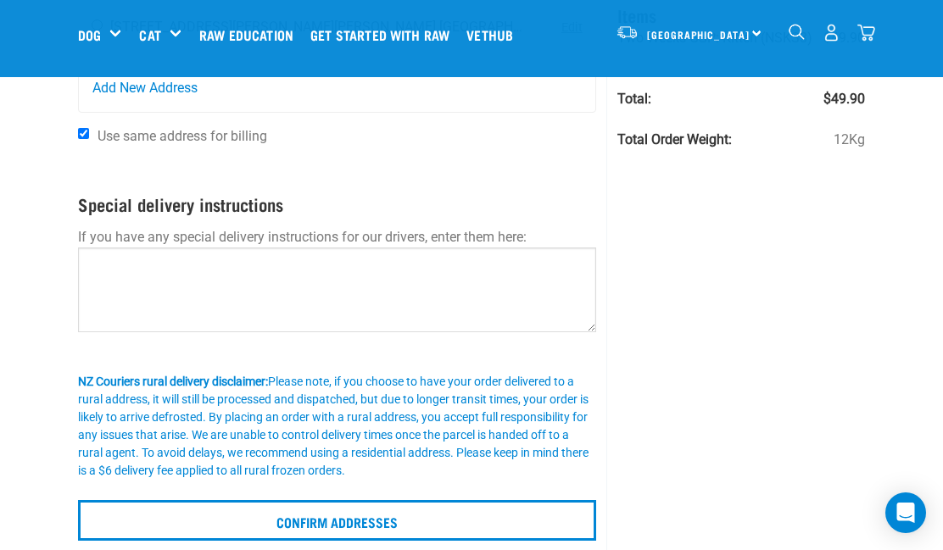
scroll to position [177, 0]
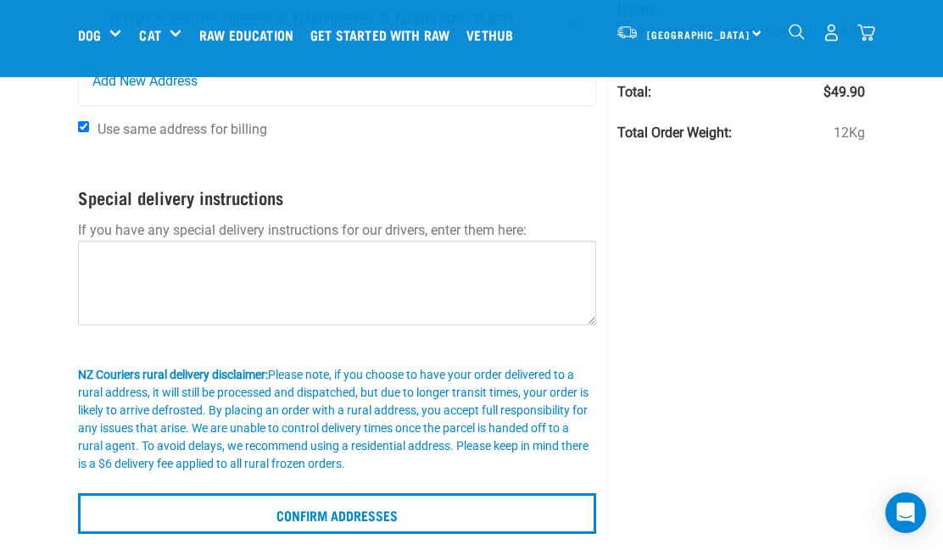
click at [383, 507] on input "Confirm addresses" at bounding box center [337, 514] width 518 height 41
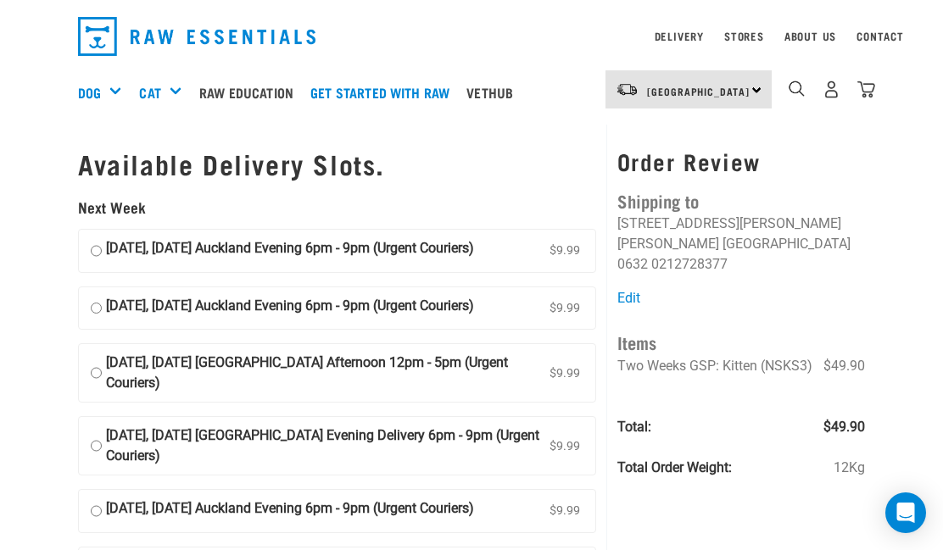
scroll to position [49, 0]
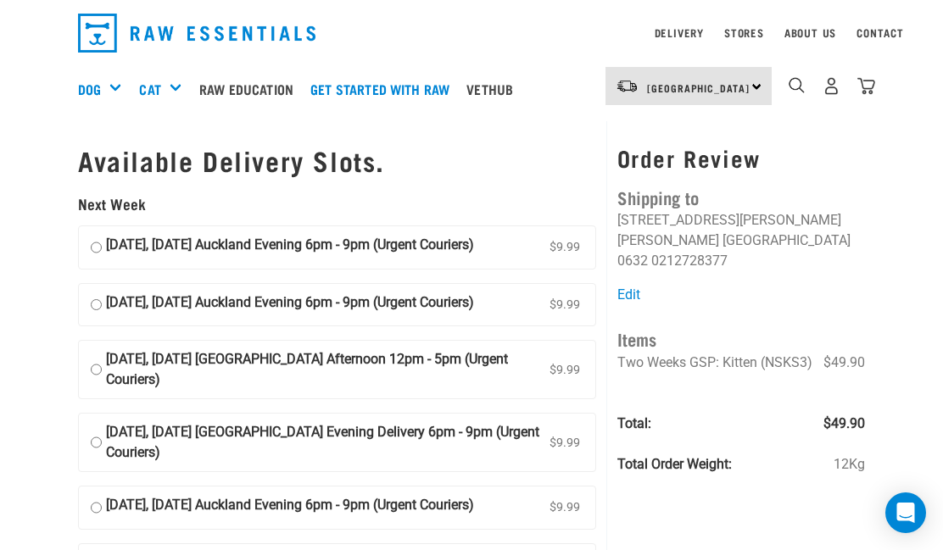
click at [98, 248] on input "06 October, Monday Auckland Evening 6pm - 9pm (Urgent Couriers) $9.99" at bounding box center [96, 247] width 11 height 25
radio input "true"
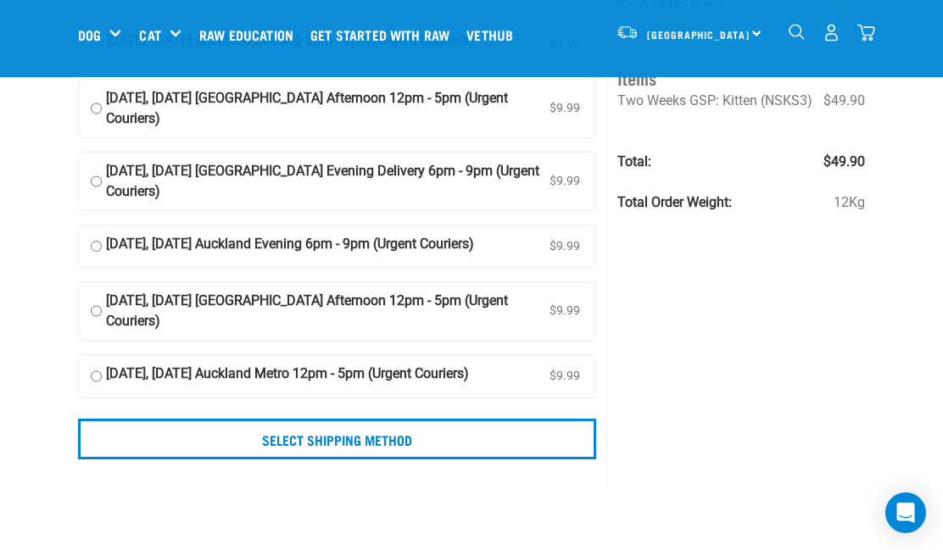
scroll to position [187, 0]
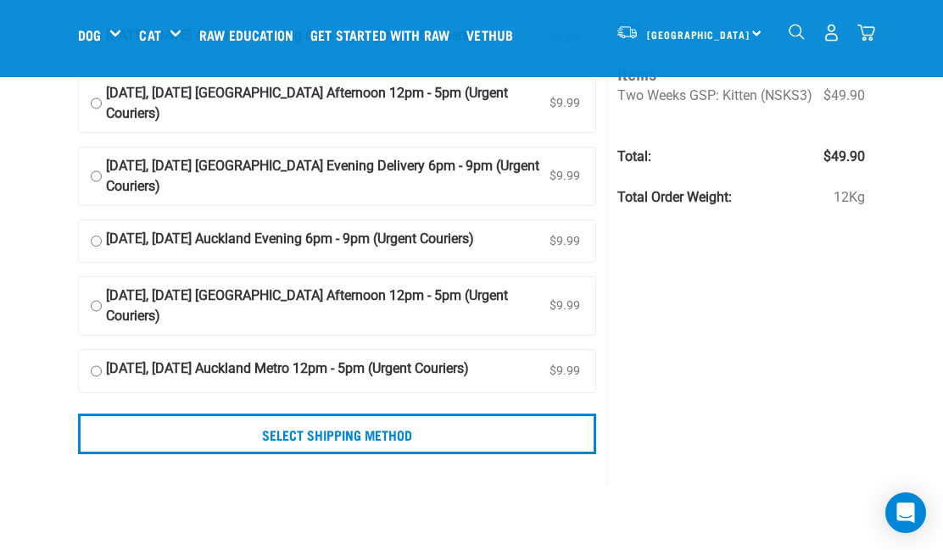
click at [431, 417] on input "Select Shipping Method" at bounding box center [337, 434] width 518 height 41
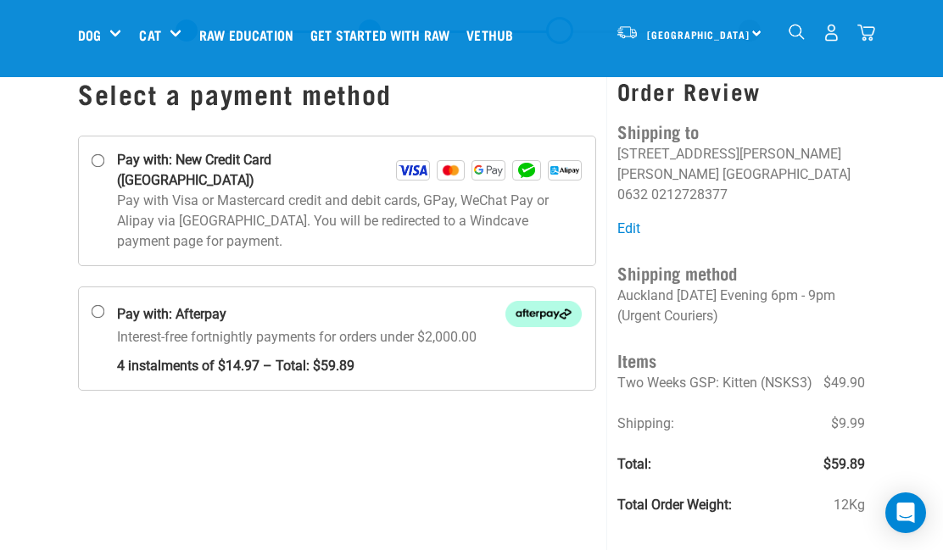
scroll to position [71, 0]
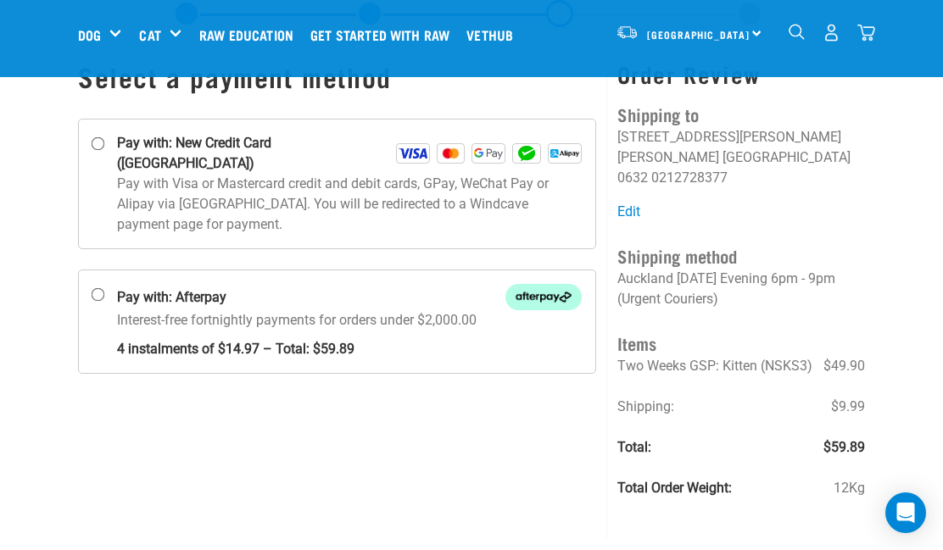
click at [105, 147] on input "Pay with: New Credit Card ([GEOGRAPHIC_DATA])" at bounding box center [99, 144] width 14 height 14
radio input "true"
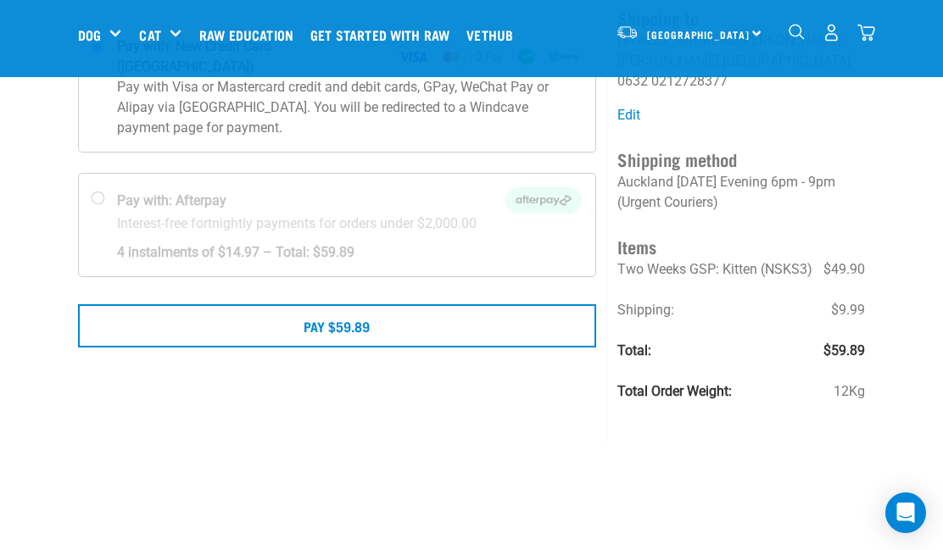
scroll to position [163, 0]
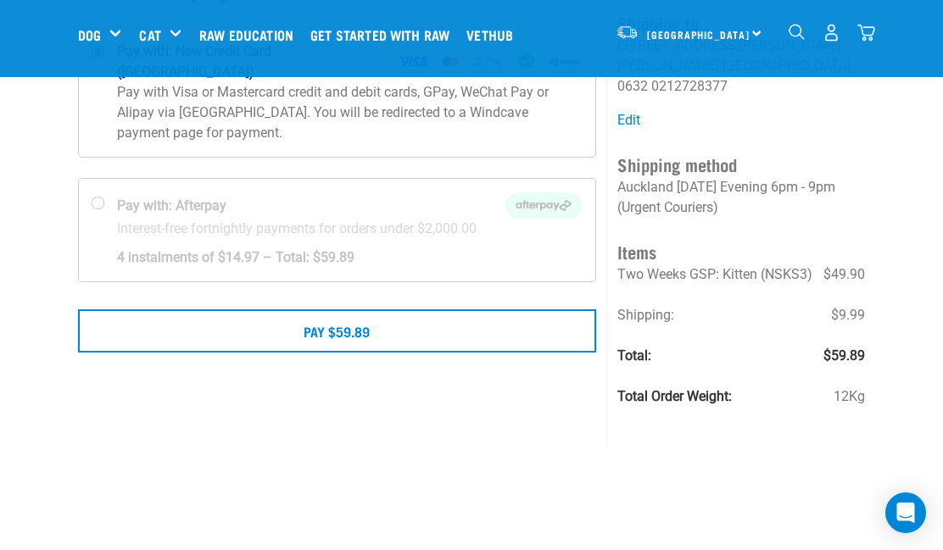
click at [379, 310] on button "Pay $59.89" at bounding box center [337, 331] width 518 height 42
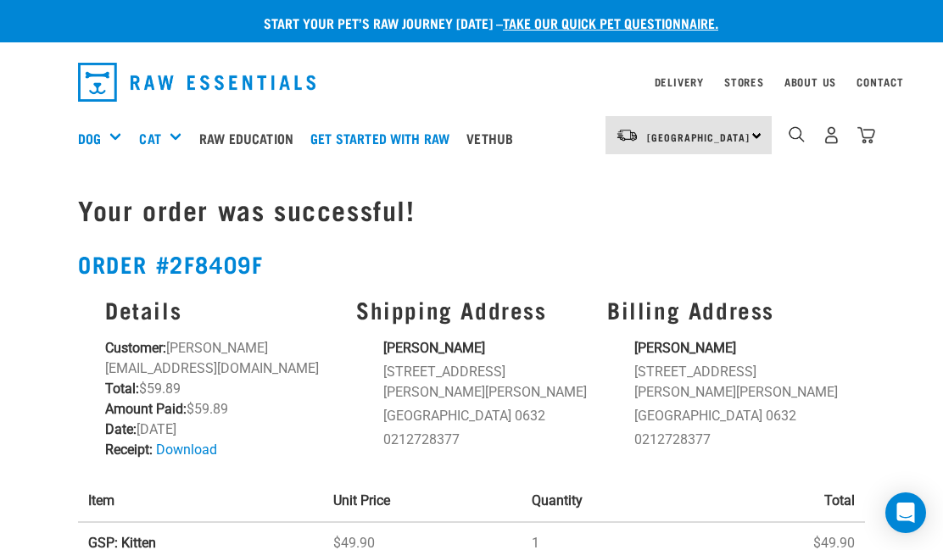
click at [836, 139] on img "dropdown navigation" at bounding box center [832, 135] width 18 height 18
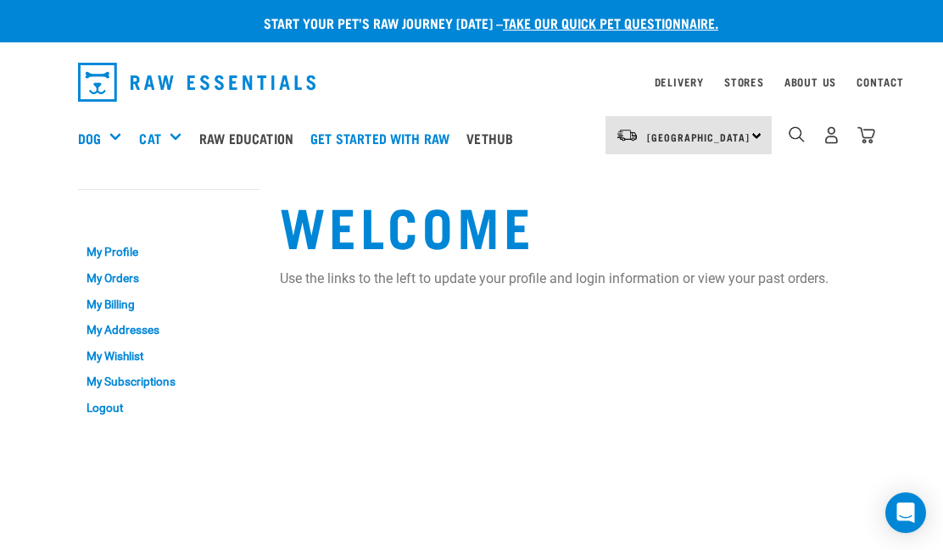
click at [119, 401] on link "Logout" at bounding box center [169, 408] width 182 height 26
